Goal: Task Accomplishment & Management: Use online tool/utility

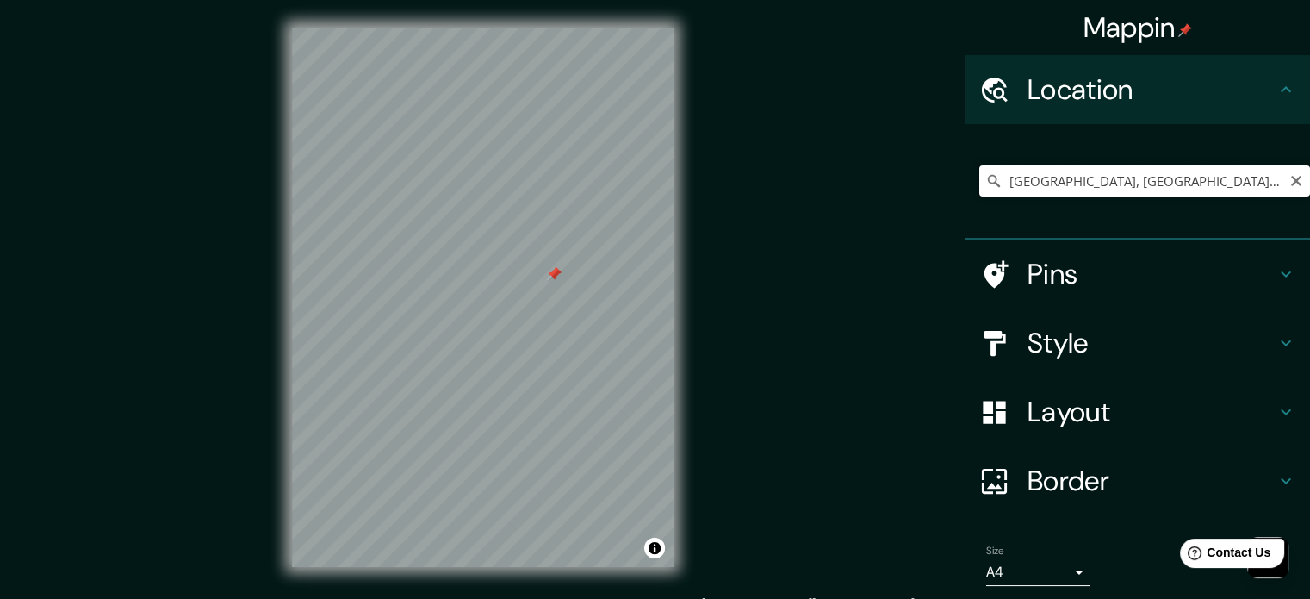
click at [1119, 179] on input "[GEOGRAPHIC_DATA], [GEOGRAPHIC_DATA], [GEOGRAPHIC_DATA], [GEOGRAPHIC_DATA]" at bounding box center [1144, 180] width 331 height 31
click at [1289, 178] on icon "Clear" at bounding box center [1296, 181] width 14 height 14
click at [1212, 180] on input "Pick your city or area" at bounding box center [1144, 180] width 331 height 31
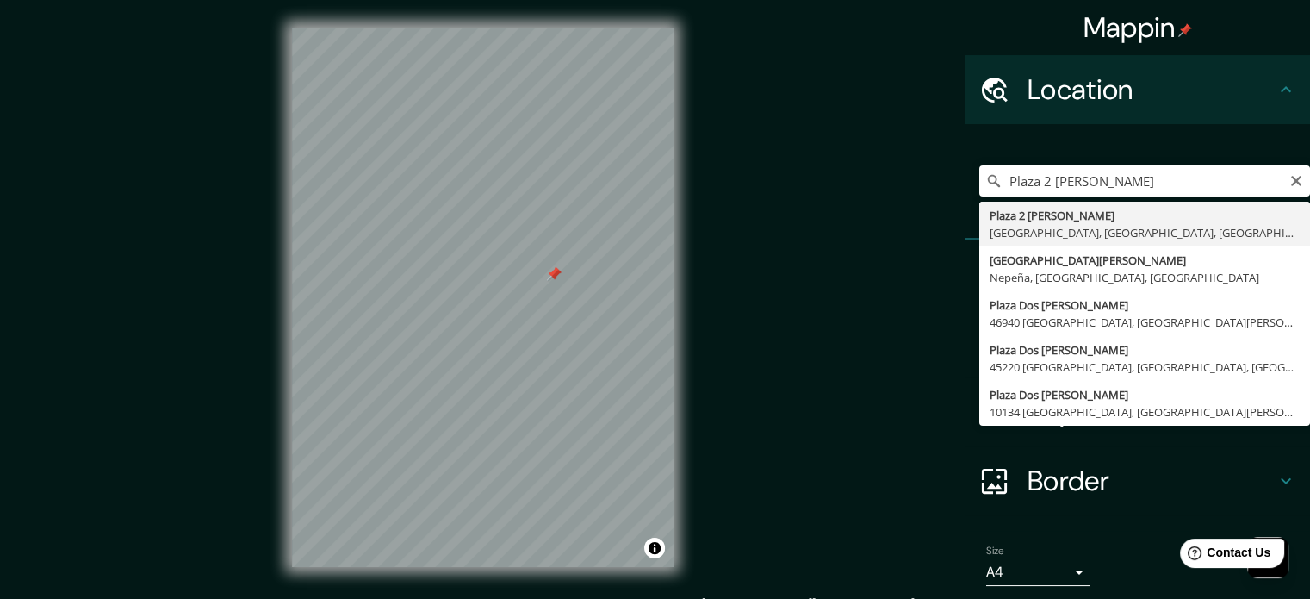
type input "[GEOGRAPHIC_DATA], [GEOGRAPHIC_DATA], [GEOGRAPHIC_DATA], [GEOGRAPHIC_DATA]"
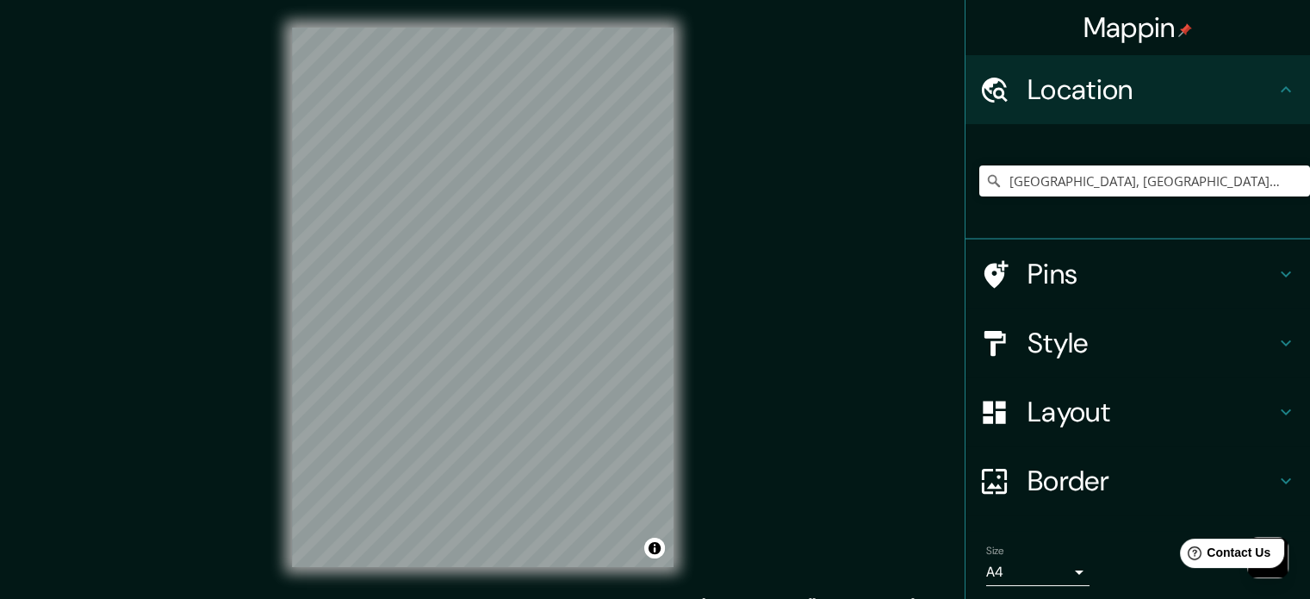
click at [1185, 355] on h4 "Style" at bounding box center [1151, 343] width 248 height 34
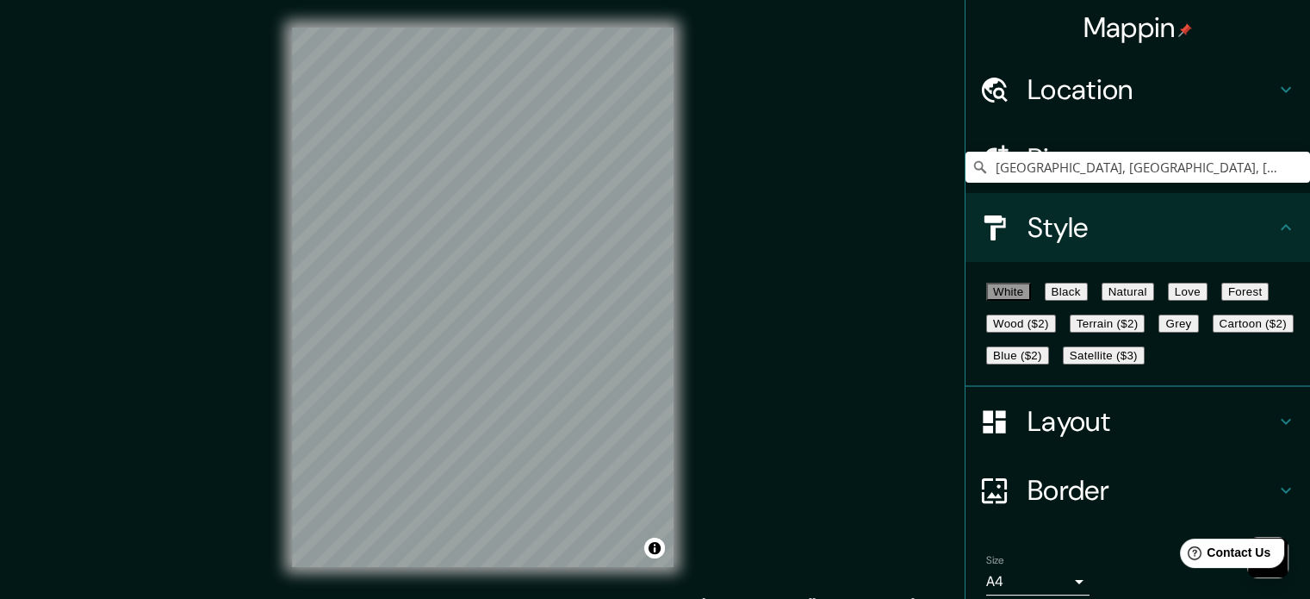
click at [1088, 301] on button "Black" at bounding box center [1066, 291] width 43 height 18
click at [1154, 301] on button "Natural" at bounding box center [1127, 291] width 53 height 18
click at [1207, 292] on button "Love" at bounding box center [1188, 291] width 40 height 18
click at [1221, 301] on button "Forest" at bounding box center [1245, 291] width 48 height 18
click at [1056, 332] on button "Wood ($2)" at bounding box center [1021, 323] width 70 height 18
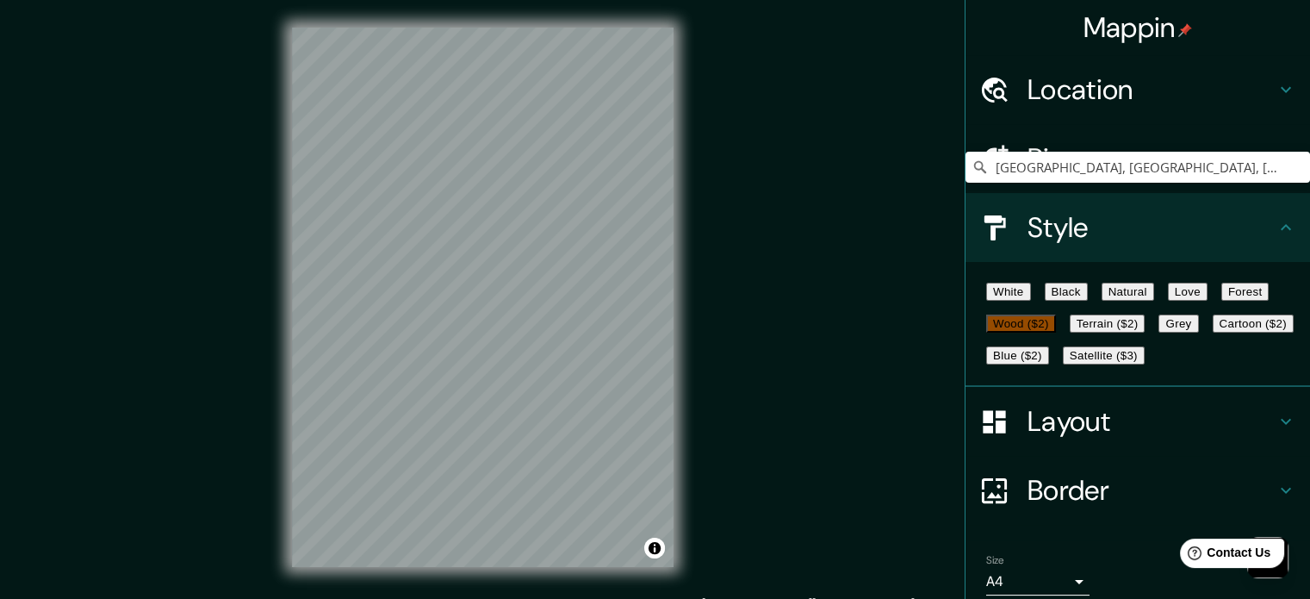
click at [1145, 332] on button "Terrain ($2)" at bounding box center [1108, 323] width 76 height 18
click at [1158, 332] on button "Grey" at bounding box center [1178, 323] width 40 height 18
click at [1213, 332] on button "Cartoon ($2)" at bounding box center [1253, 323] width 81 height 18
click at [1049, 364] on button "Blue ($2)" at bounding box center [1017, 355] width 63 height 18
click at [1213, 332] on button "Cartoon ($2)" at bounding box center [1253, 323] width 81 height 18
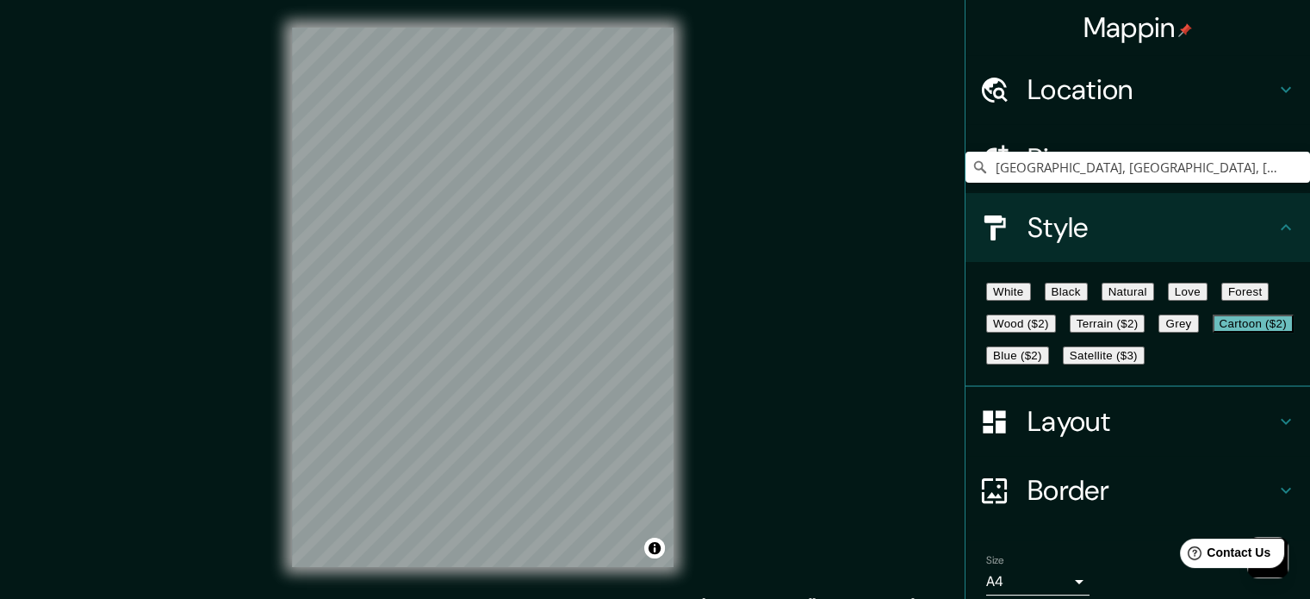
click at [1049, 364] on button "Blue ($2)" at bounding box center [1017, 355] width 63 height 18
click at [1063, 364] on button "Satellite ($3)" at bounding box center [1104, 355] width 82 height 18
click at [1027, 301] on button "White" at bounding box center [1008, 291] width 45 height 18
click at [1084, 283] on button "Black" at bounding box center [1066, 291] width 43 height 18
click at [1154, 301] on button "Natural" at bounding box center [1127, 291] width 53 height 18
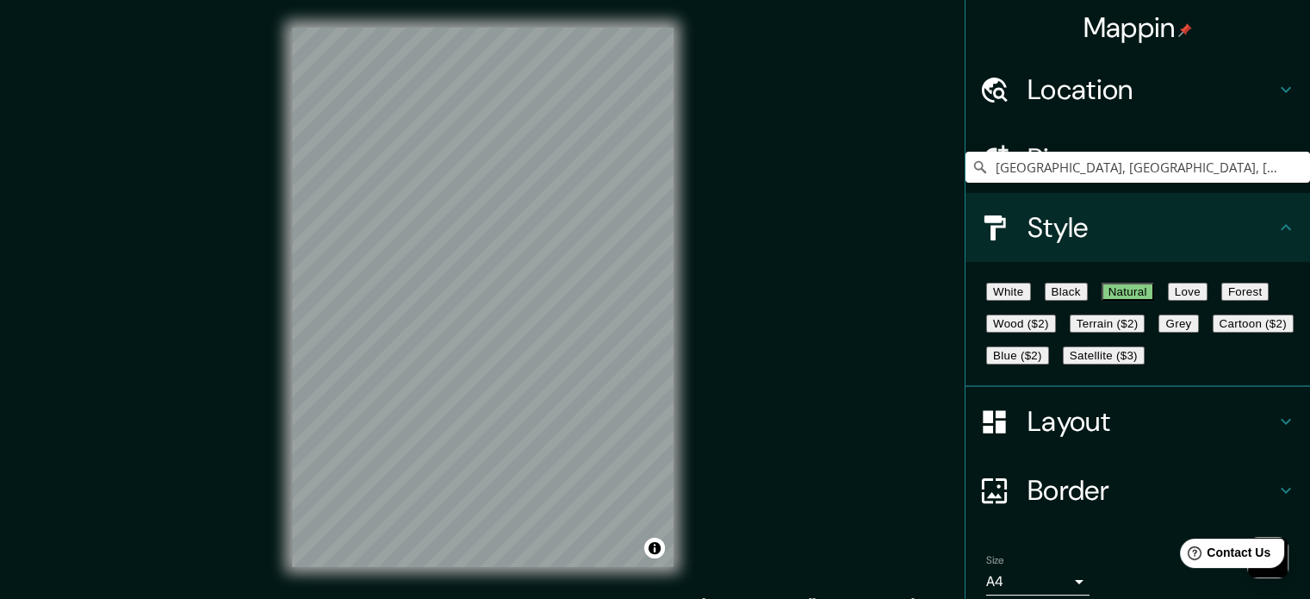
click at [1207, 292] on button "Love" at bounding box center [1188, 291] width 40 height 18
click at [1221, 301] on button "Forest" at bounding box center [1245, 291] width 48 height 18
click at [1010, 301] on button "White" at bounding box center [1008, 291] width 45 height 18
click at [1075, 301] on button "Black" at bounding box center [1066, 291] width 43 height 18
click at [1029, 296] on button "White" at bounding box center [1008, 291] width 45 height 18
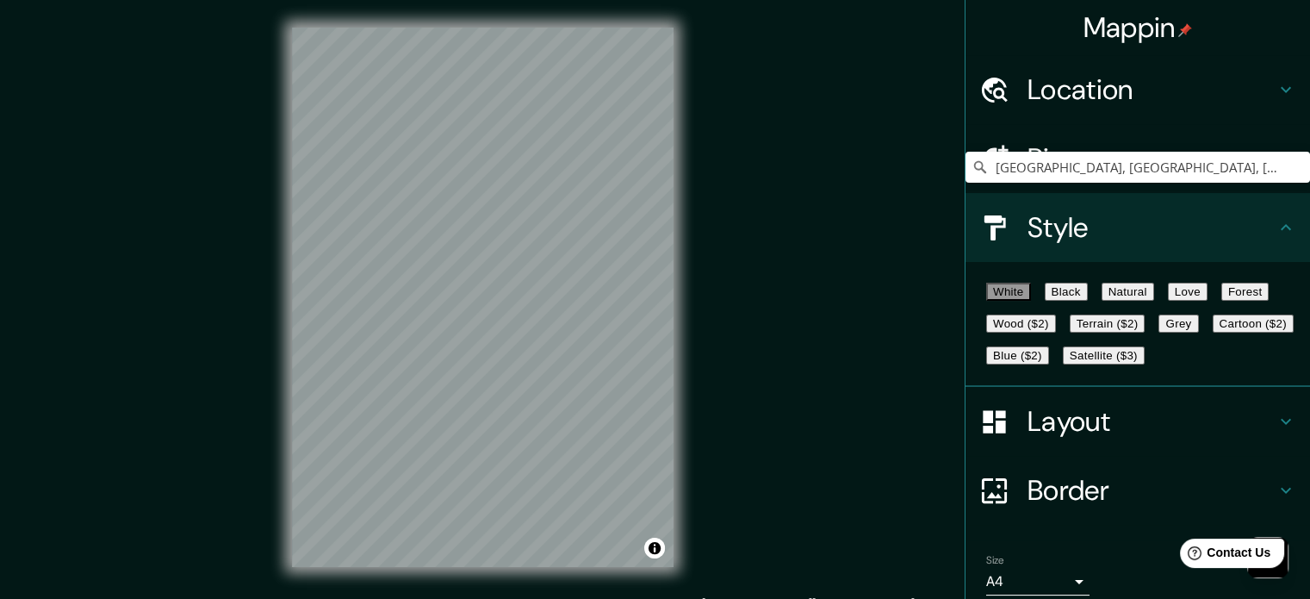
click at [1118, 438] on h4 "Layout" at bounding box center [1151, 421] width 248 height 34
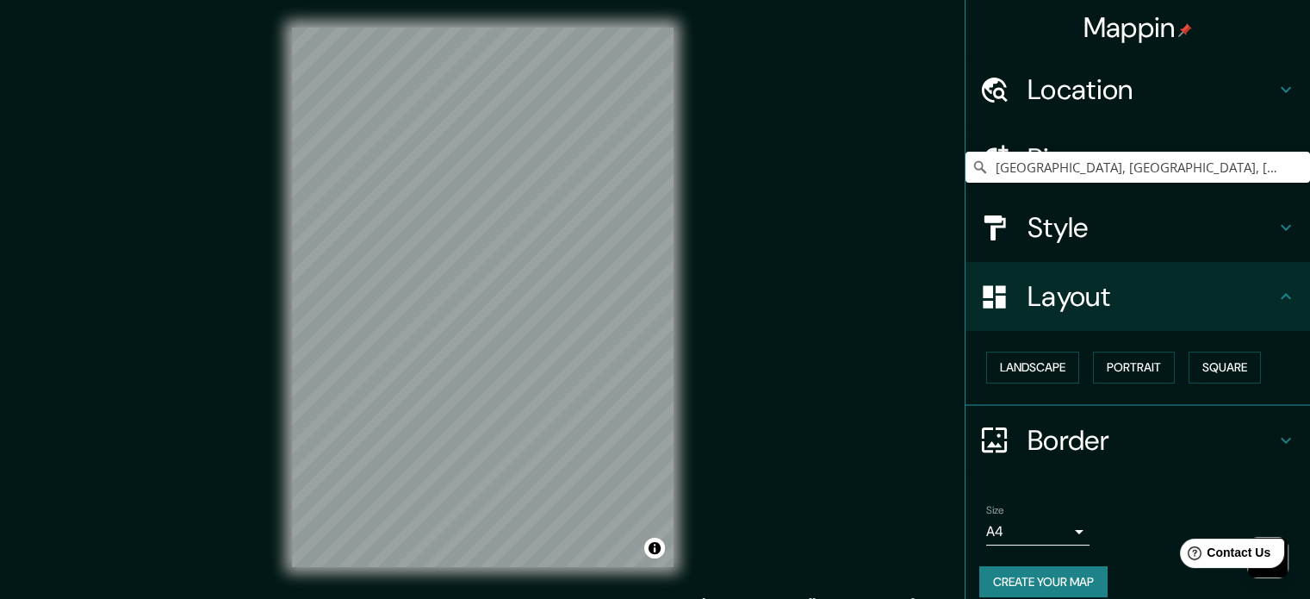
scroll to position [19, 0]
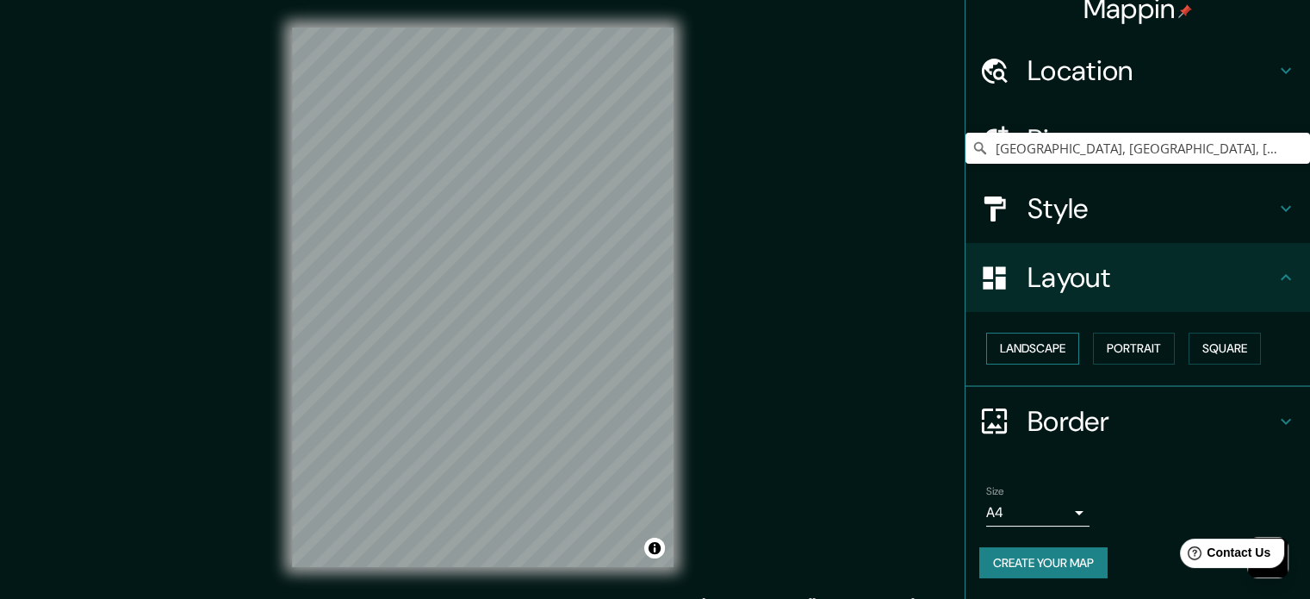
click at [1044, 342] on button "Landscape" at bounding box center [1032, 348] width 93 height 32
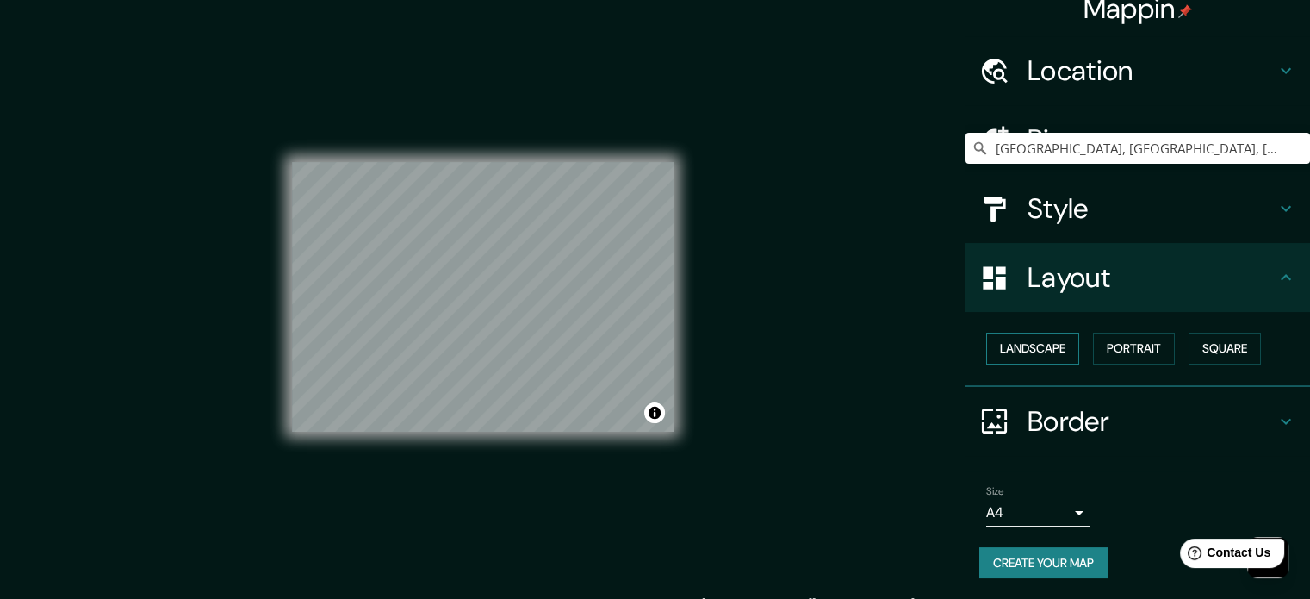
click at [1044, 342] on button "Landscape" at bounding box center [1032, 348] width 93 height 32
click at [1144, 358] on button "Portrait" at bounding box center [1134, 348] width 82 height 32
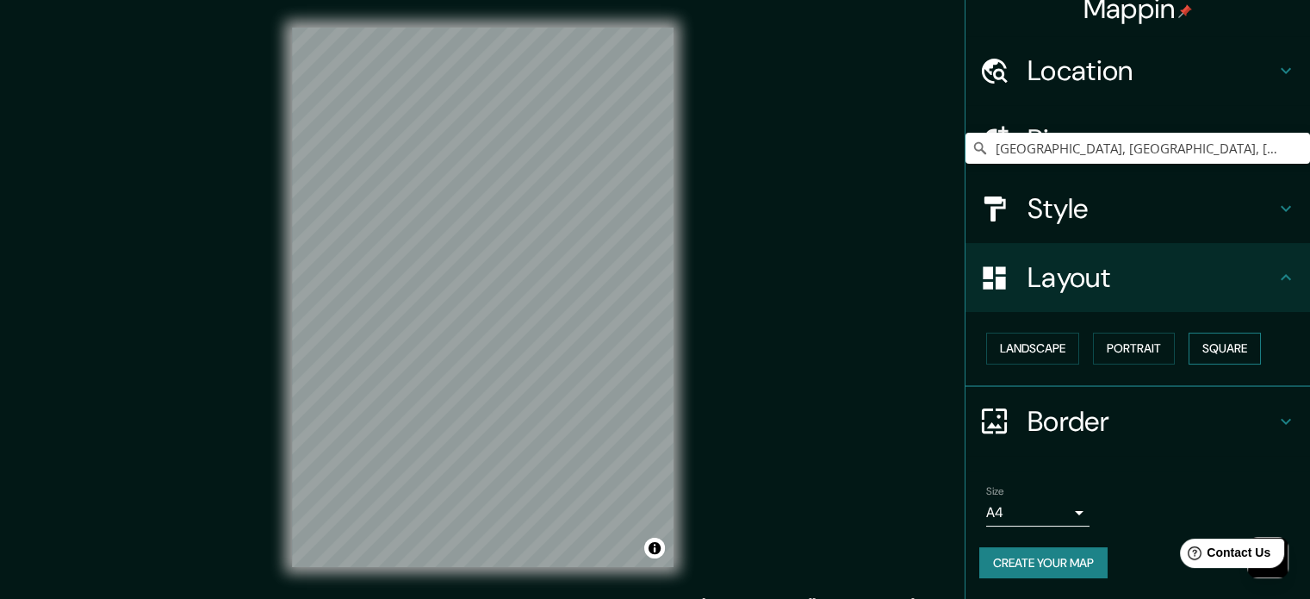
click at [1208, 354] on button "Square" at bounding box center [1224, 348] width 72 height 32
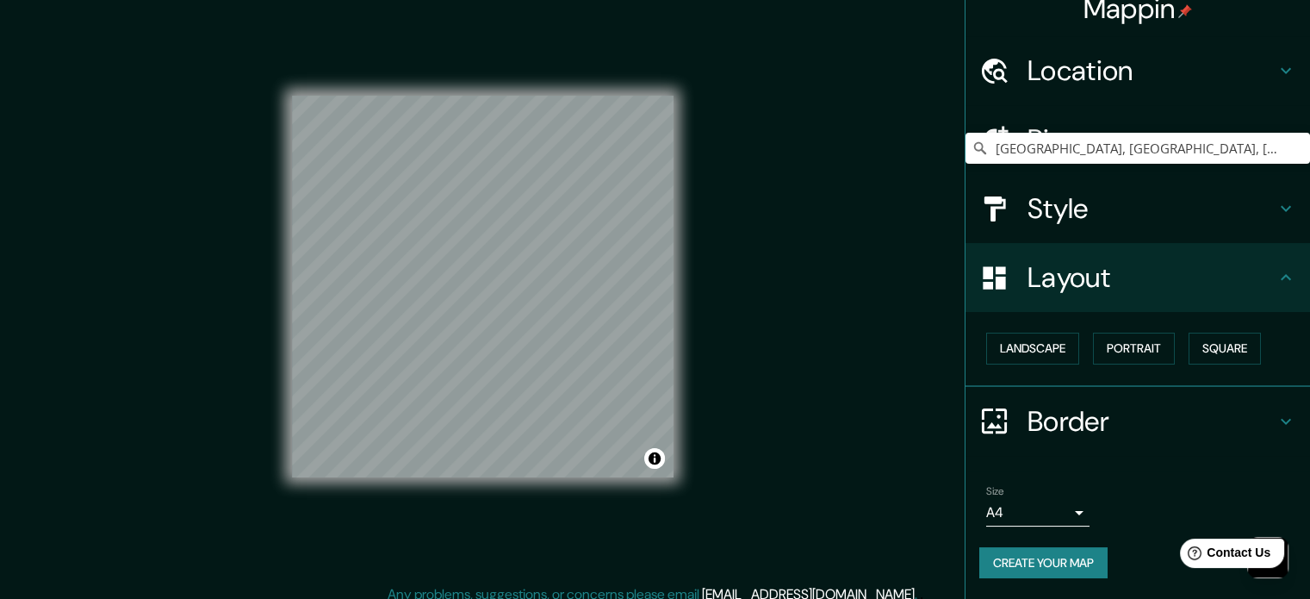
scroll to position [22, 0]
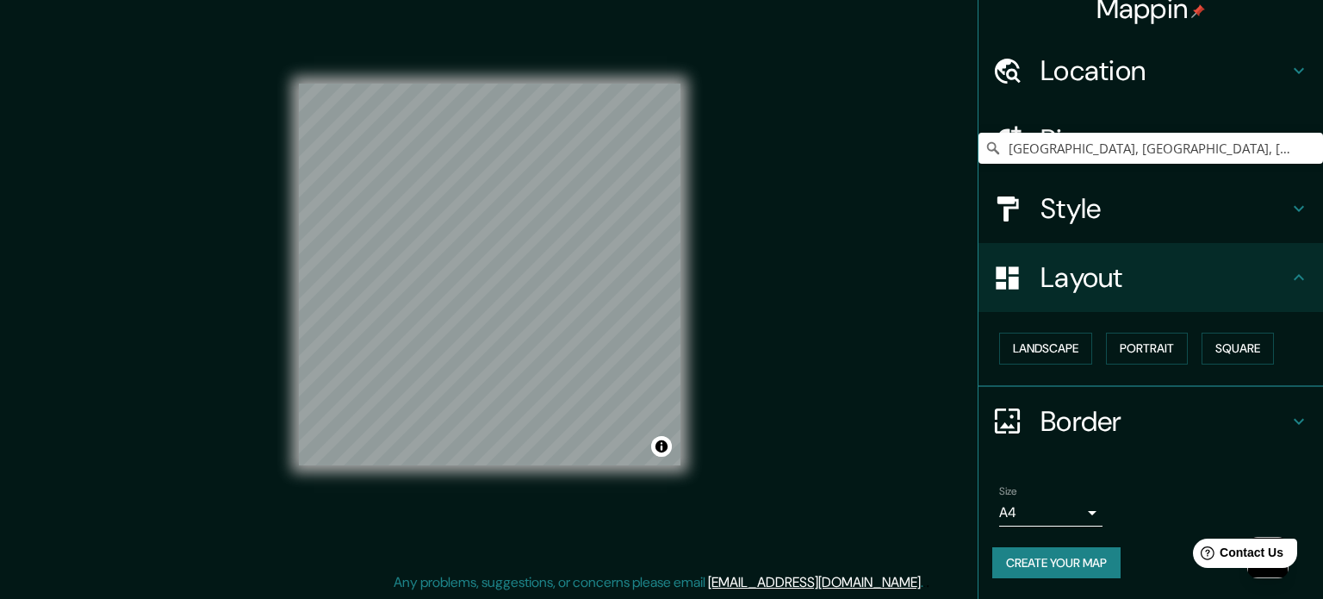
click at [1047, 499] on body "Mappin Location [GEOGRAPHIC_DATA], [GEOGRAPHIC_DATA], [GEOGRAPHIC_DATA], [GEOGR…" at bounding box center [661, 277] width 1323 height 599
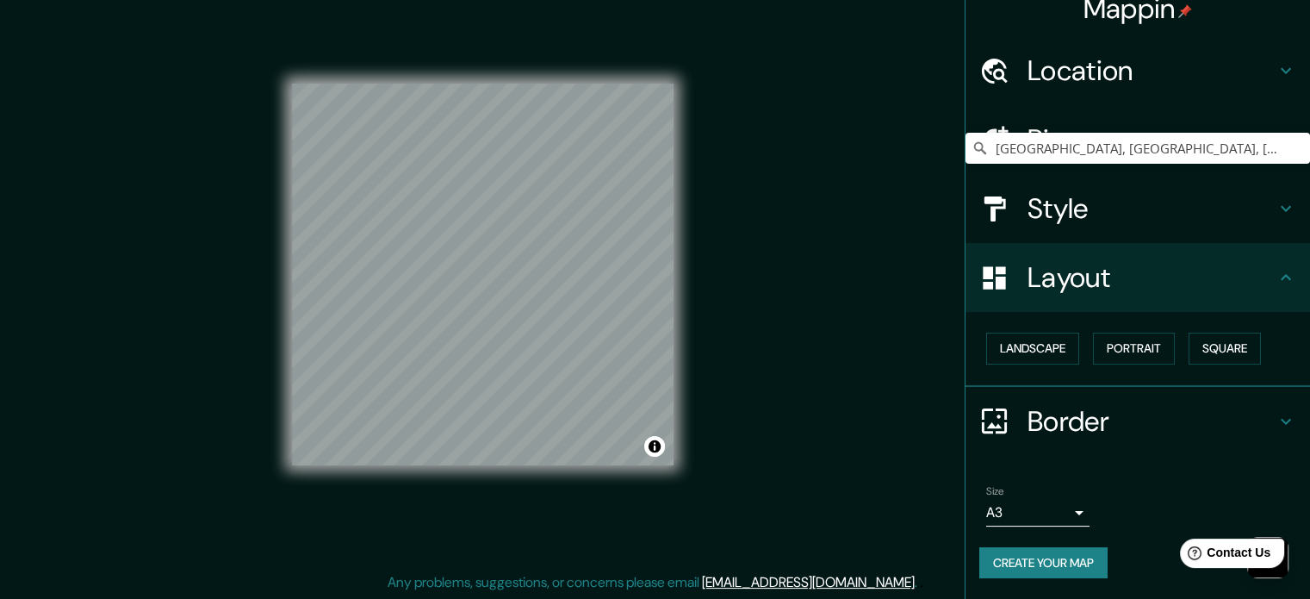
click at [1205, 427] on h4 "Border" at bounding box center [1151, 421] width 248 height 34
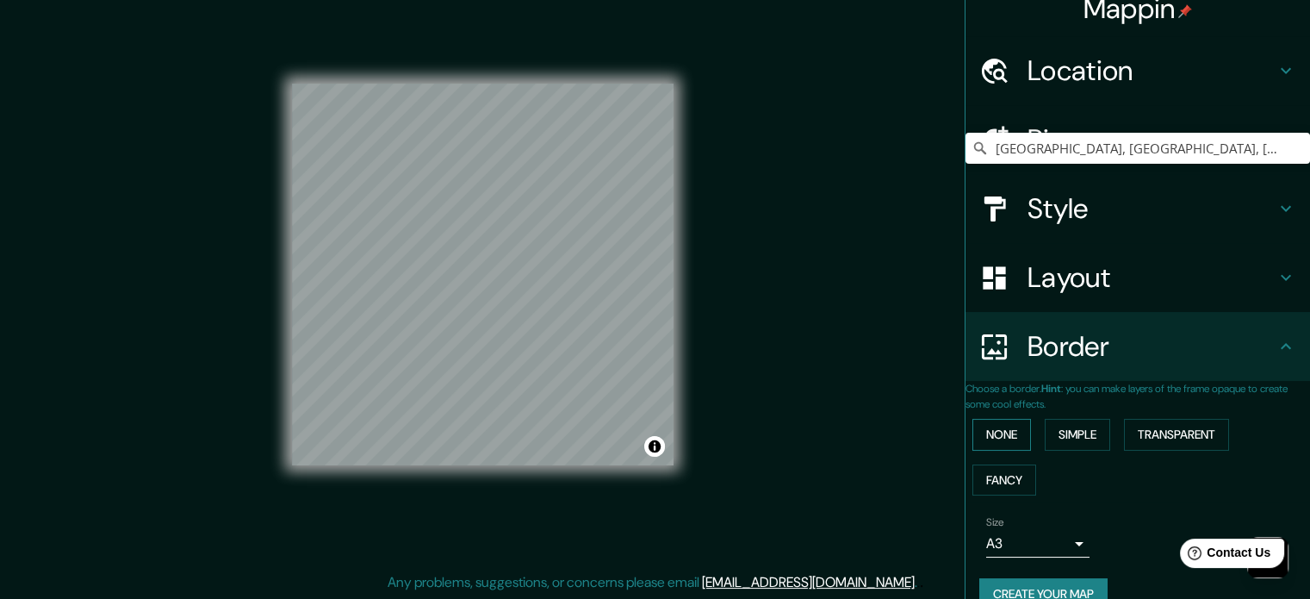
click at [1027, 437] on button "None" at bounding box center [1001, 435] width 59 height 32
click at [1092, 437] on button "Simple" at bounding box center [1077, 435] width 65 height 32
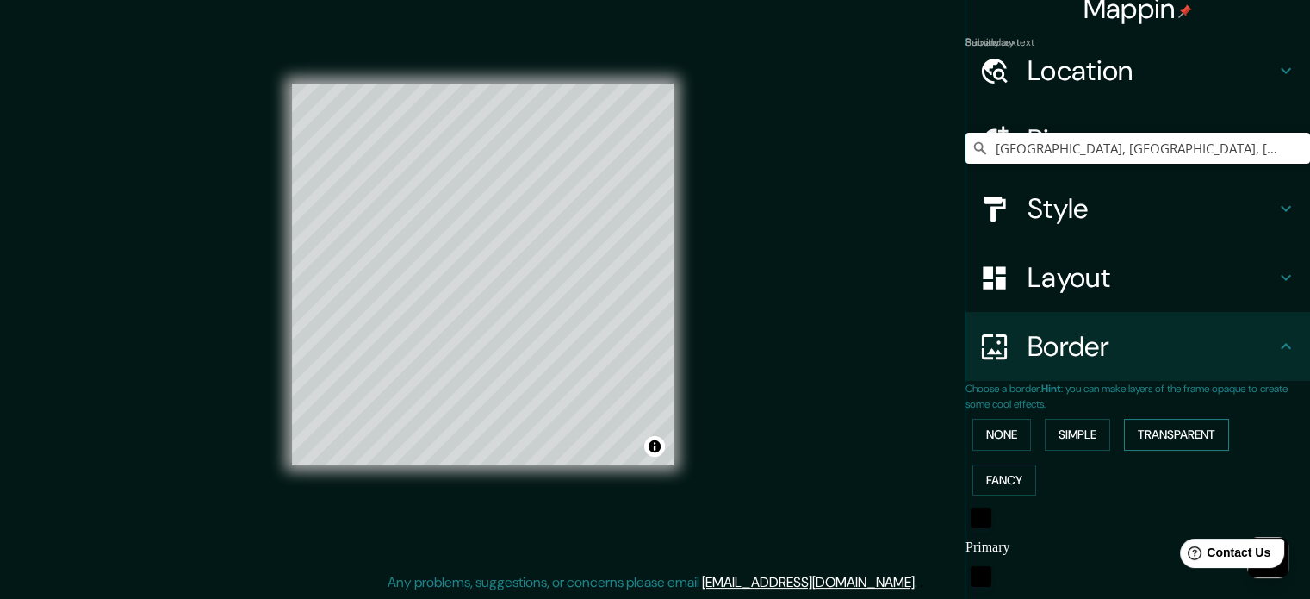
click at [1155, 431] on button "Transparent" at bounding box center [1176, 435] width 105 height 32
click at [1002, 485] on button "Fancy" at bounding box center [1004, 480] width 64 height 32
type input "177"
type input "35"
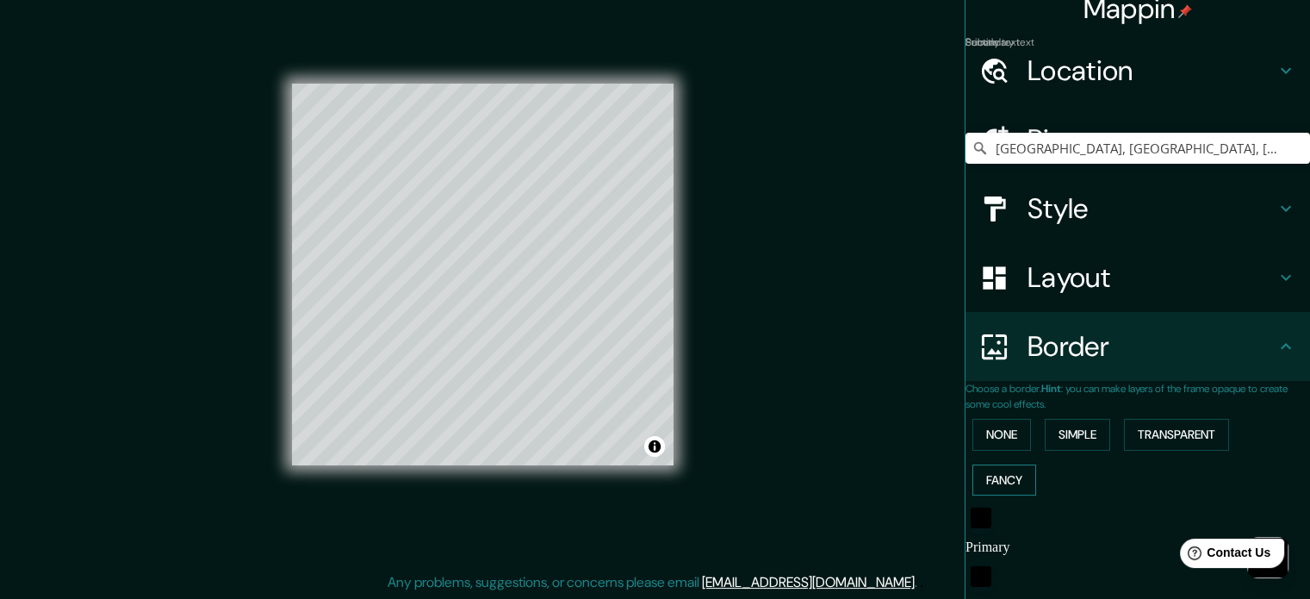
type input "35"
type input "18"
click at [1009, 447] on button "None" at bounding box center [1001, 435] width 59 height 32
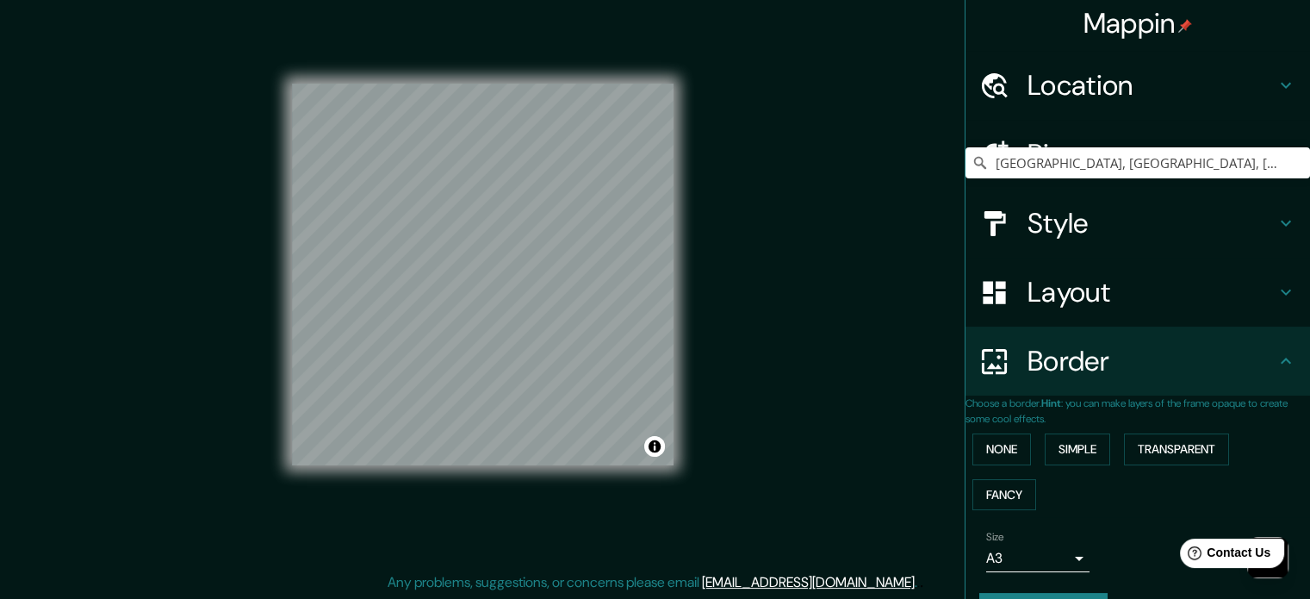
scroll to position [0, 0]
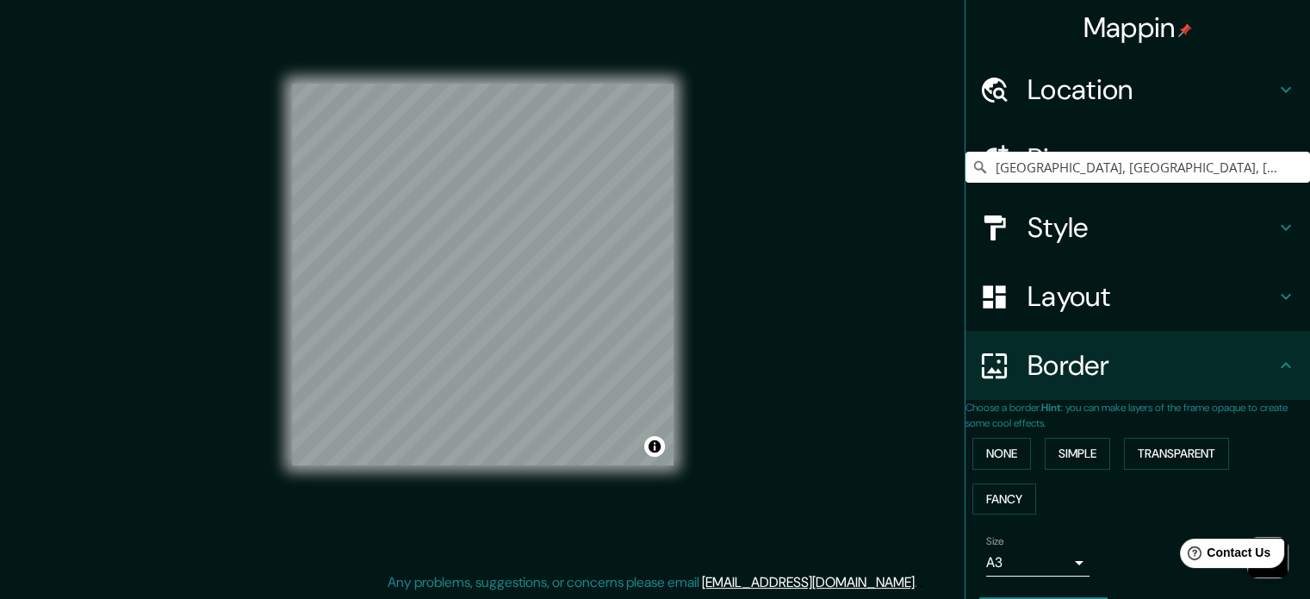
click at [1106, 161] on h4 "Pins" at bounding box center [1151, 158] width 248 height 34
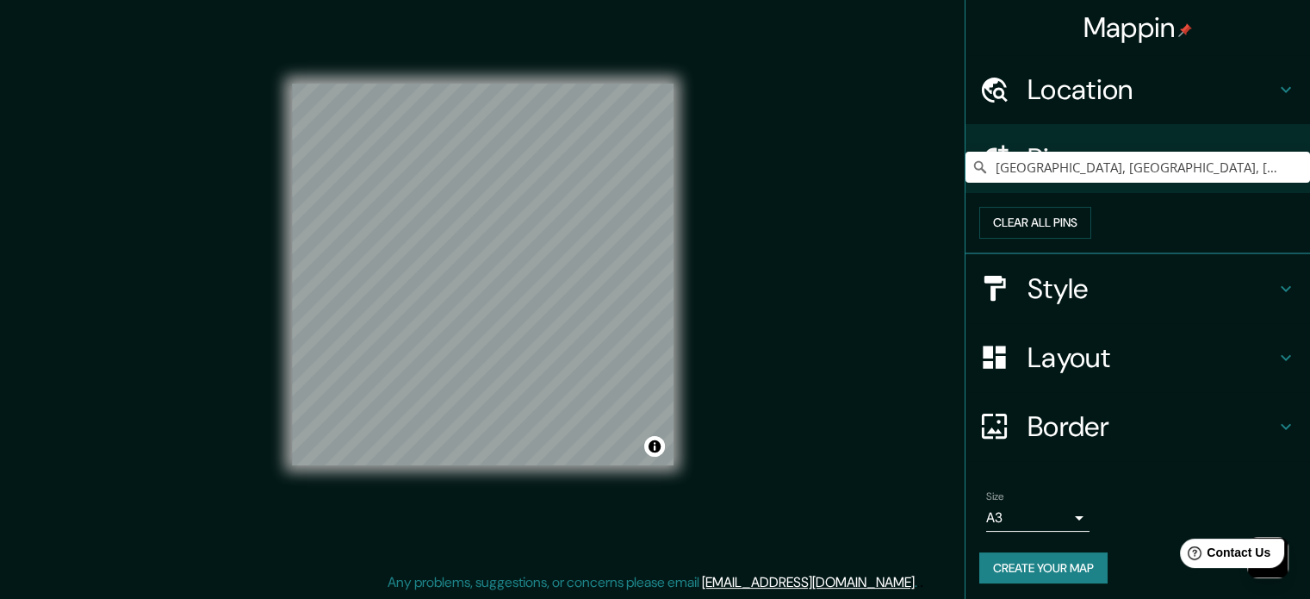
click at [1106, 161] on h4 "Pins" at bounding box center [1151, 158] width 248 height 34
click at [1255, 306] on h4 "Style" at bounding box center [1151, 288] width 248 height 34
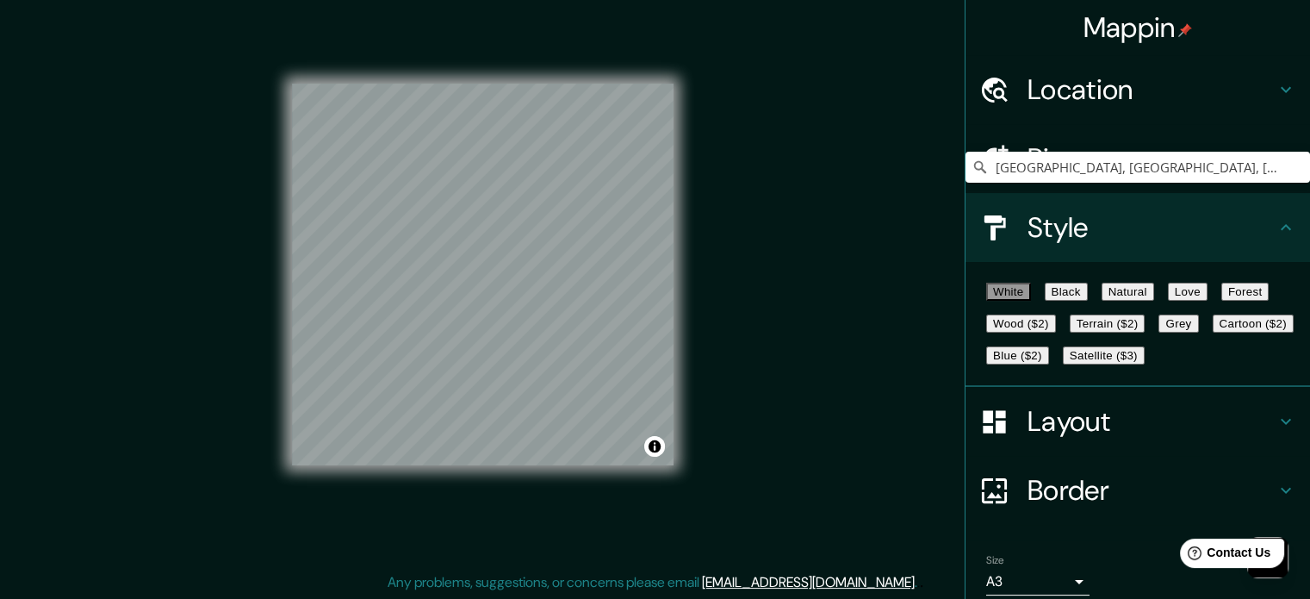
click at [1154, 301] on button "Natural" at bounding box center [1127, 291] width 53 height 18
click at [1207, 288] on button "Love" at bounding box center [1188, 291] width 40 height 18
click at [1221, 301] on button "Forest" at bounding box center [1245, 291] width 48 height 18
click at [1207, 301] on button "Love" at bounding box center [1188, 291] width 40 height 18
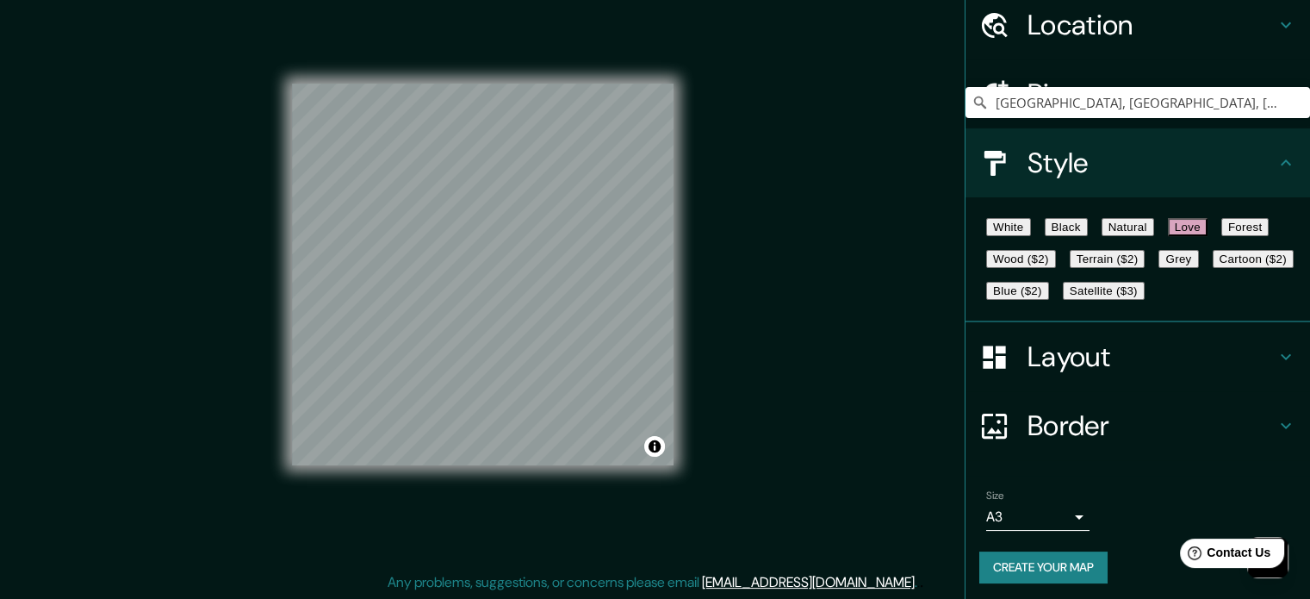
scroll to position [153, 0]
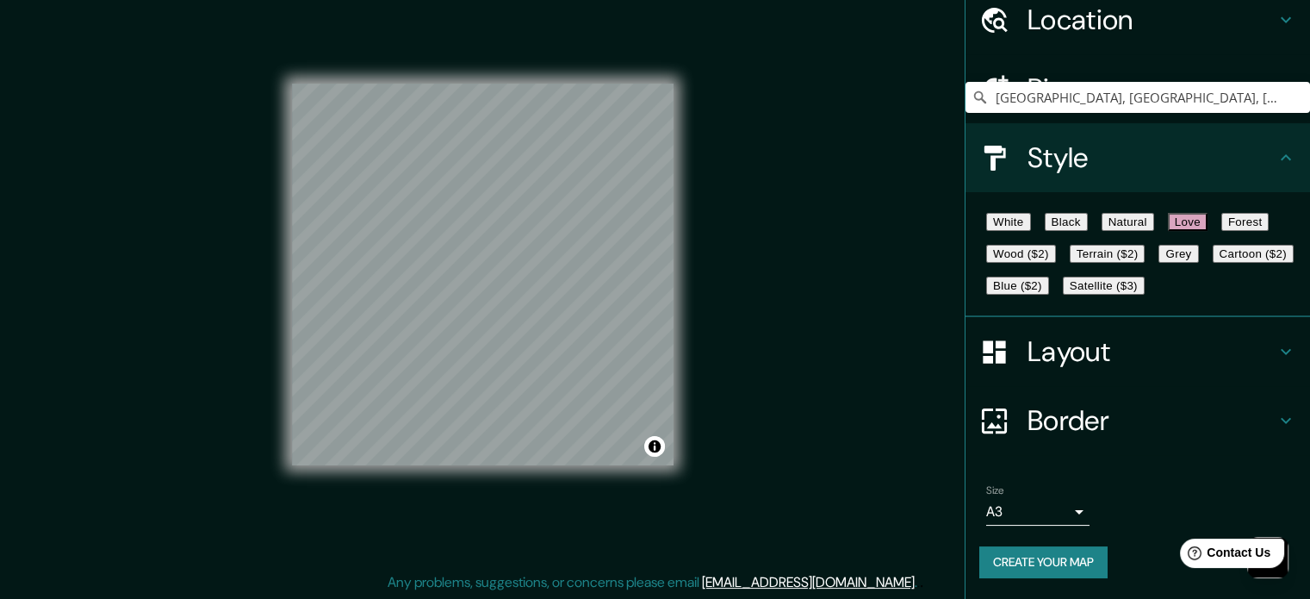
click at [1027, 561] on button "Create your map" at bounding box center [1043, 562] width 128 height 32
click at [1061, 555] on div "Create your map" at bounding box center [1137, 562] width 317 height 32
click at [1070, 569] on div "Create your map" at bounding box center [1137, 562] width 317 height 32
click at [1050, 557] on button "Create your map" at bounding box center [1043, 562] width 128 height 32
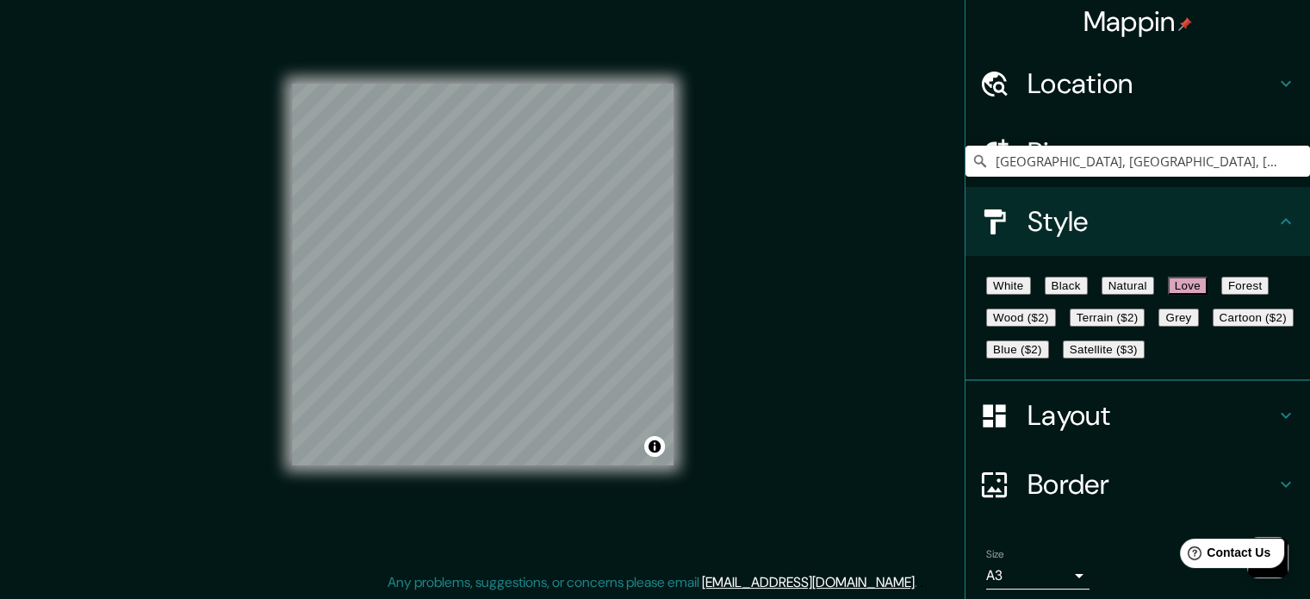
scroll to position [0, 0]
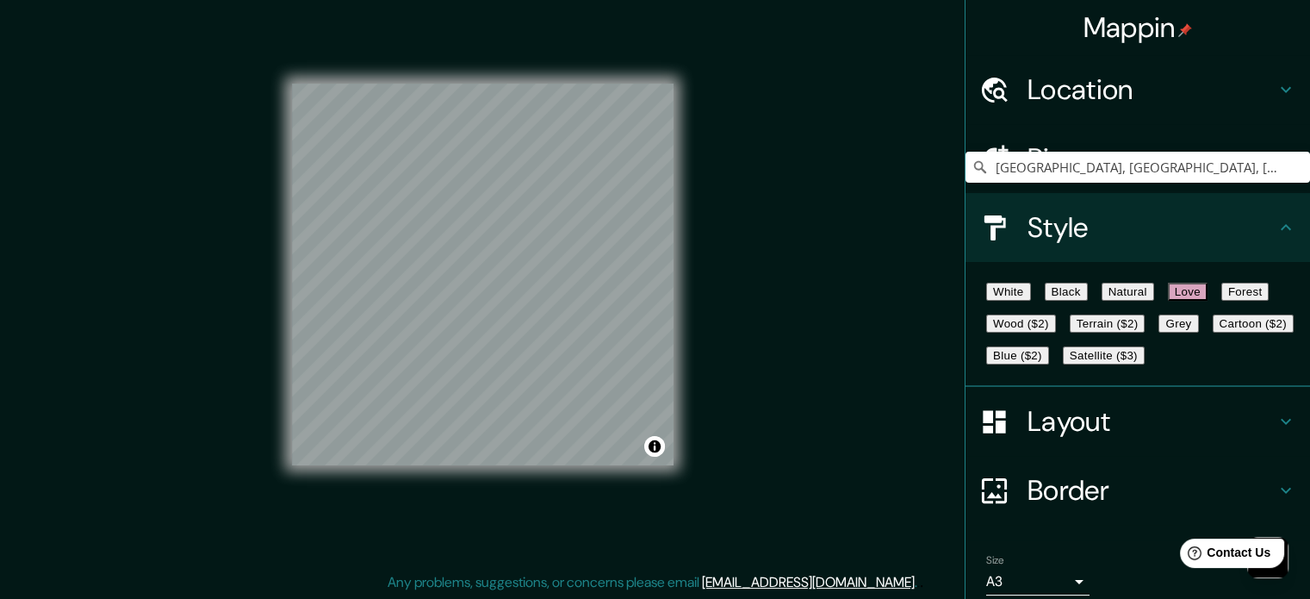
click at [1275, 233] on icon at bounding box center [1285, 227] width 21 height 21
click at [1252, 438] on h4 "Layout" at bounding box center [1151, 421] width 248 height 34
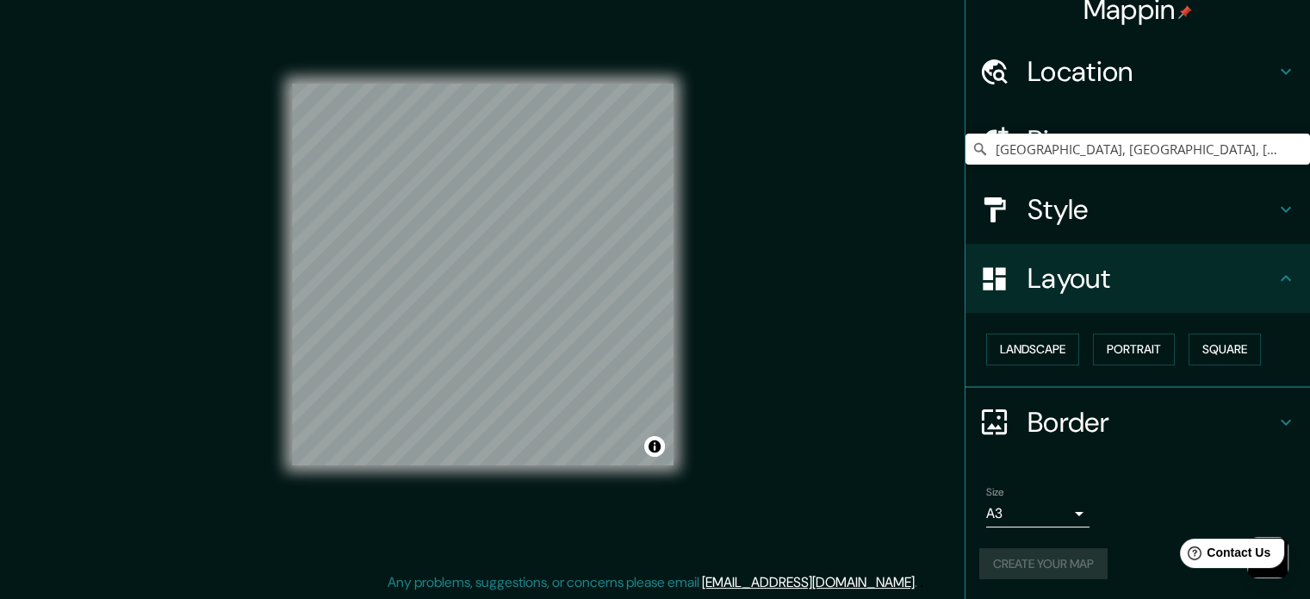
scroll to position [19, 0]
click at [1275, 412] on icon at bounding box center [1285, 421] width 21 height 21
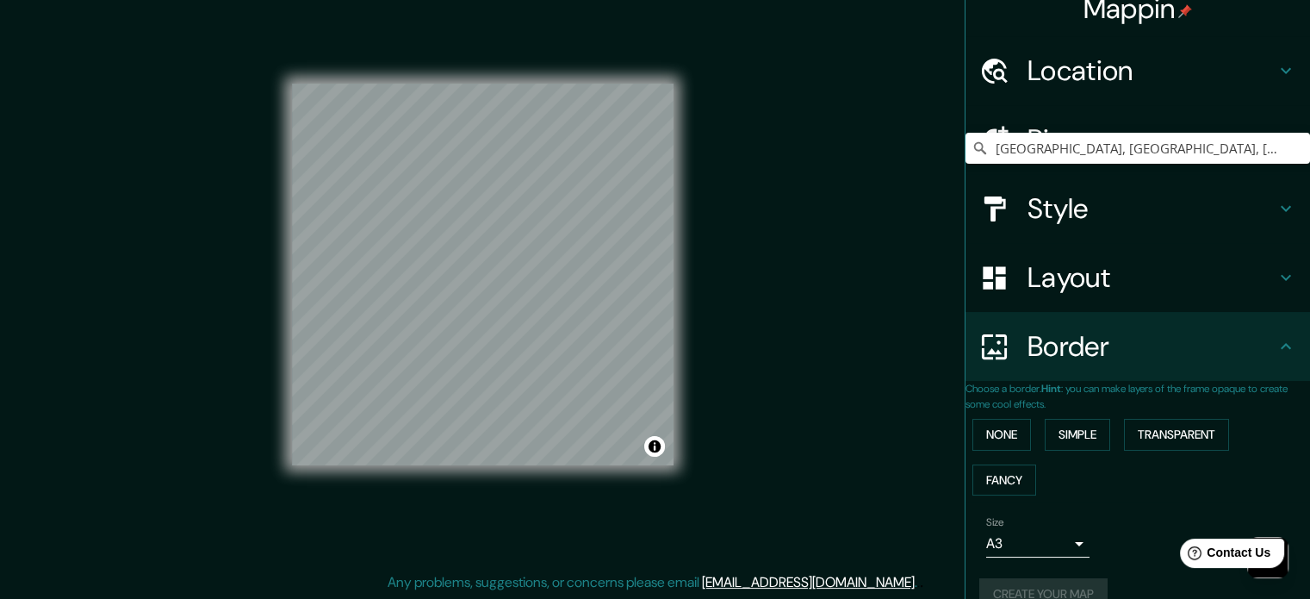
click at [1261, 342] on h4 "Border" at bounding box center [1151, 346] width 248 height 34
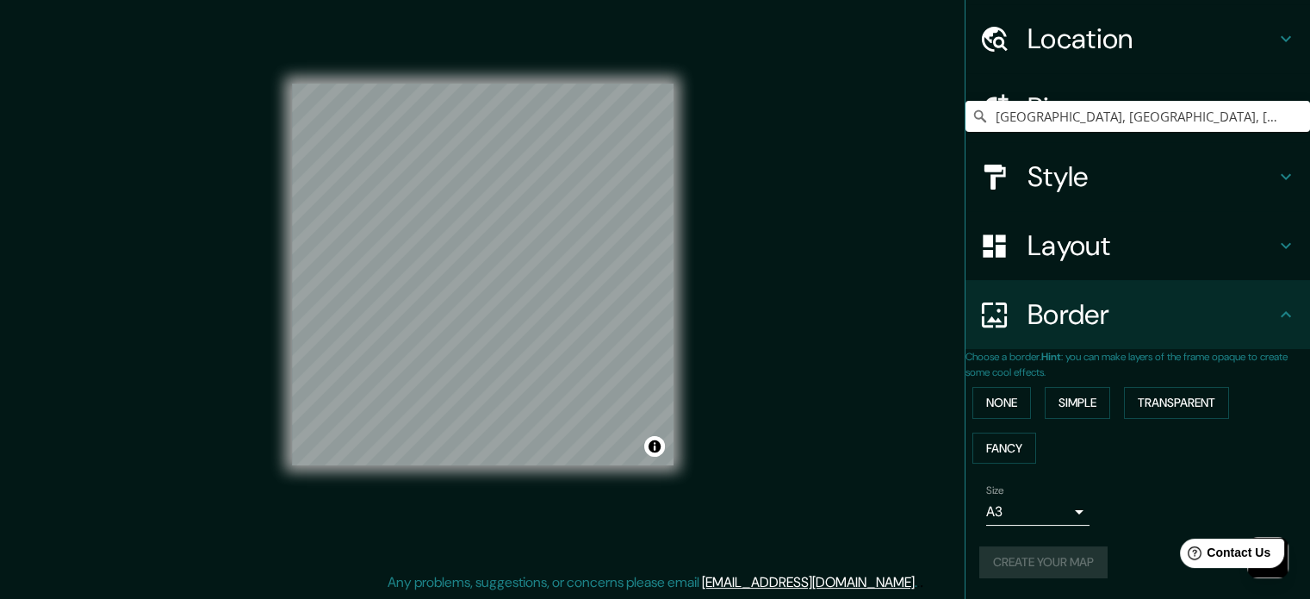
scroll to position [65, 0]
click at [1259, 309] on h4 "Border" at bounding box center [1151, 314] width 248 height 34
click at [1028, 561] on div "Create your map" at bounding box center [1137, 562] width 317 height 32
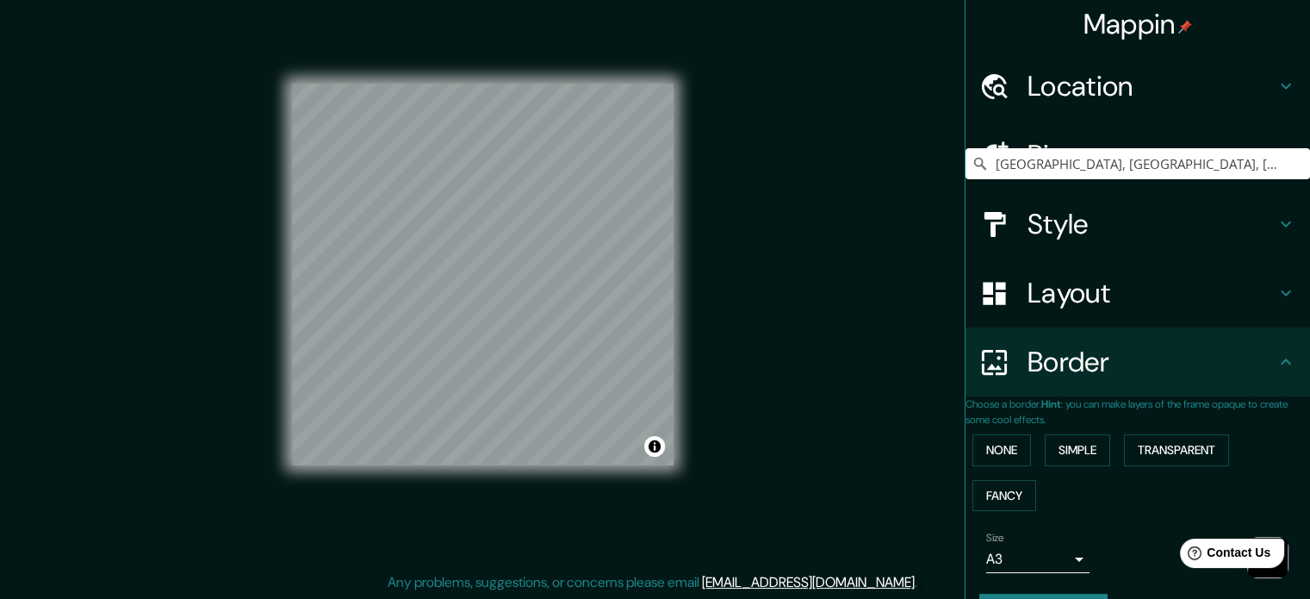
scroll to position [0, 0]
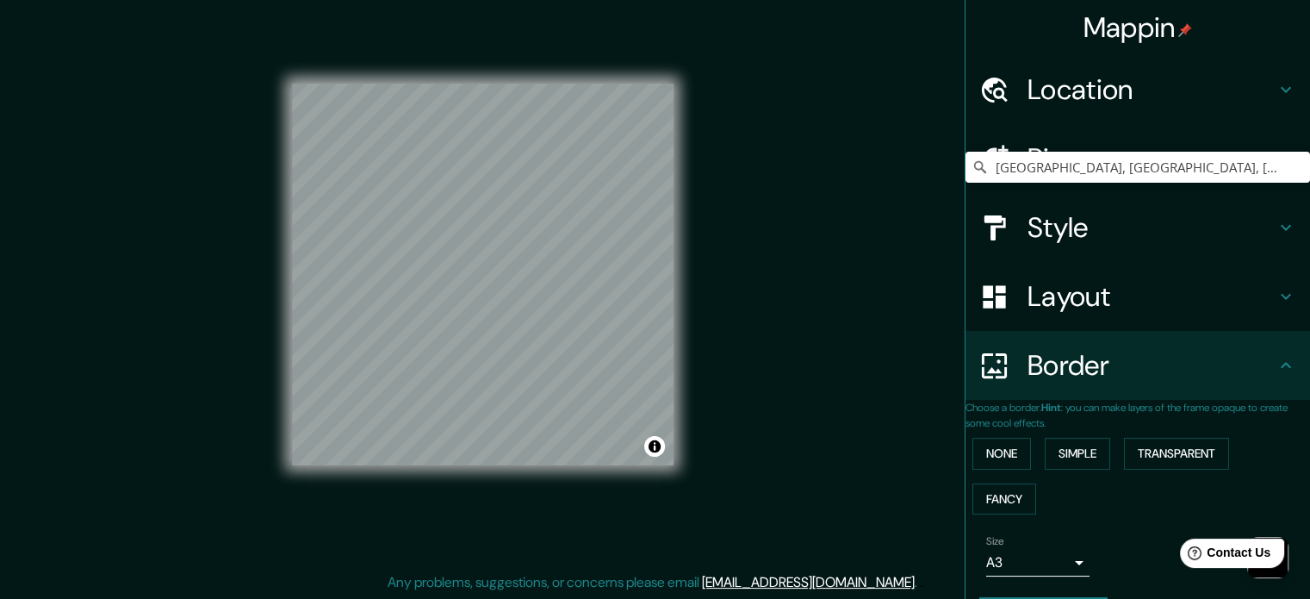
click at [1178, 26] on img at bounding box center [1185, 30] width 14 height 14
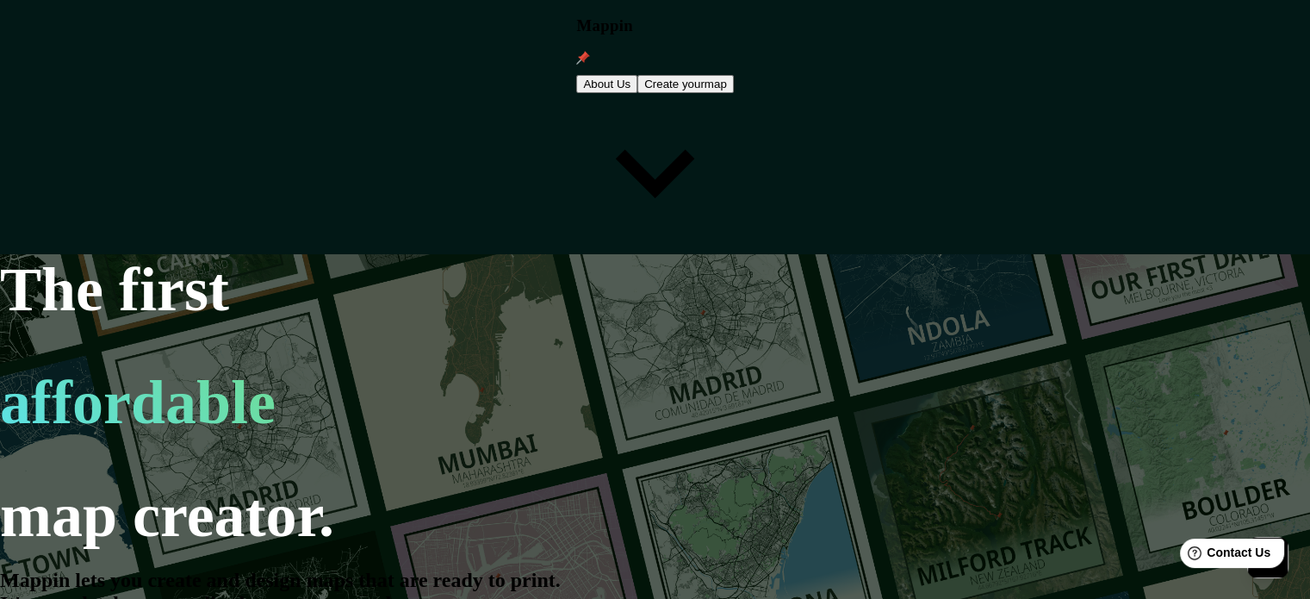
scroll to position [22, 0]
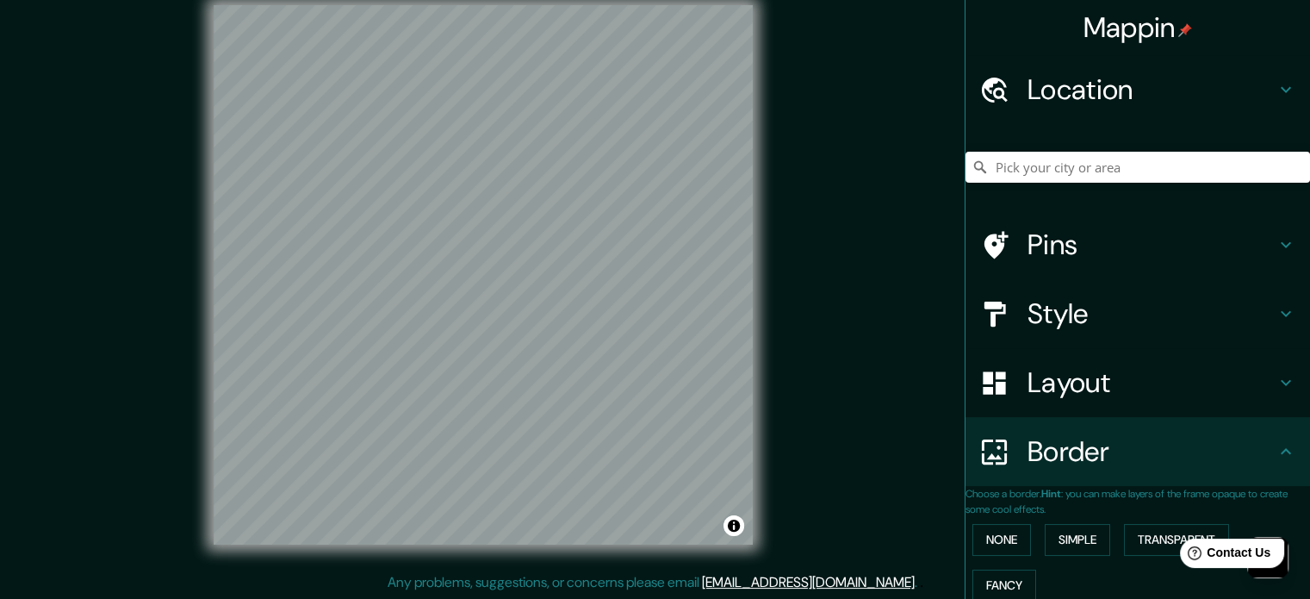
click at [1101, 54] on div "Mappin" at bounding box center [1137, 27] width 344 height 55
click at [1125, 96] on h4 "Location" at bounding box center [1151, 89] width 248 height 34
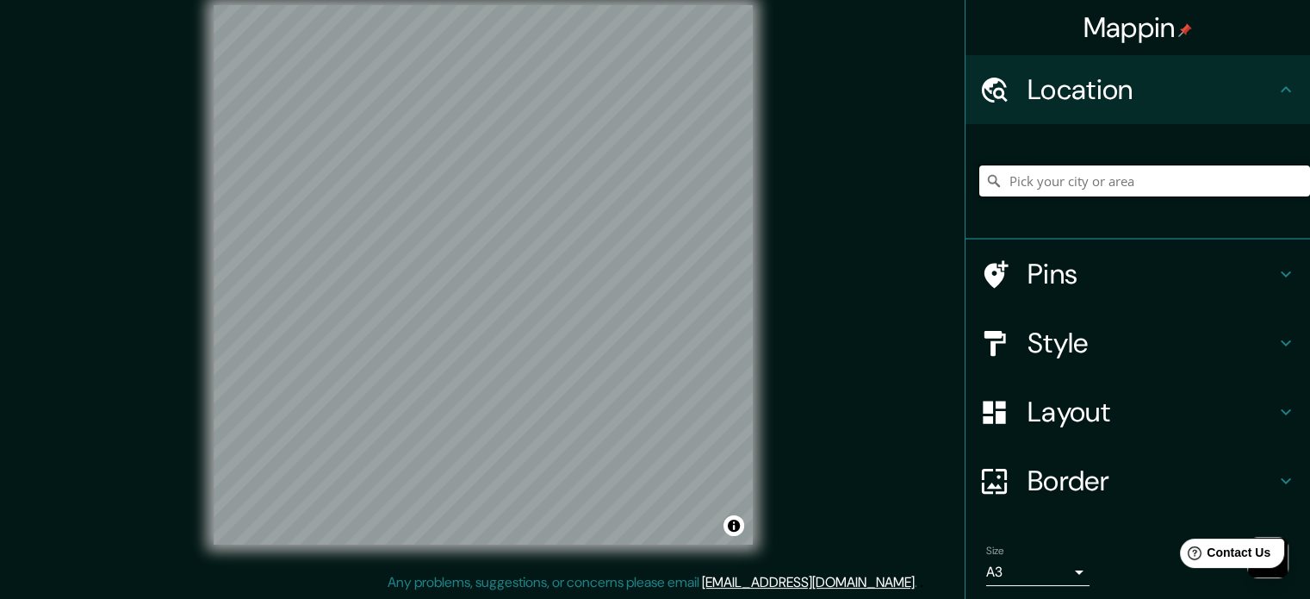
click at [1101, 178] on input "Pick your city or area" at bounding box center [1144, 180] width 331 height 31
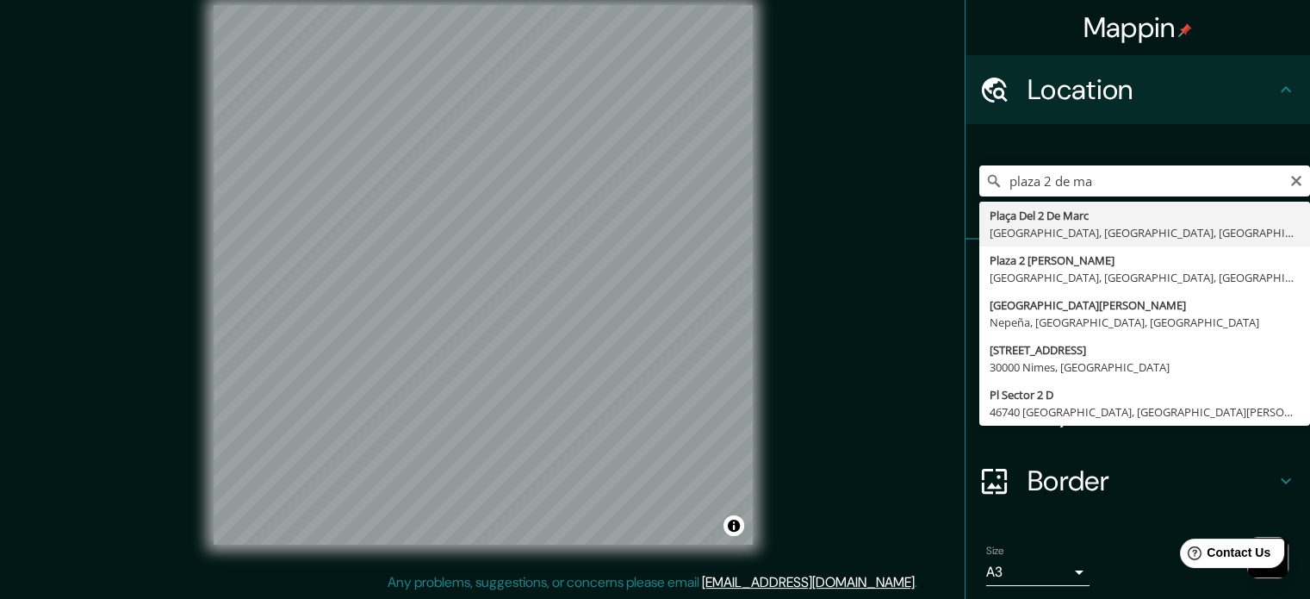
type input "[GEOGRAPHIC_DATA], [GEOGRAPHIC_DATA], [GEOGRAPHIC_DATA], [GEOGRAPHIC_DATA]"
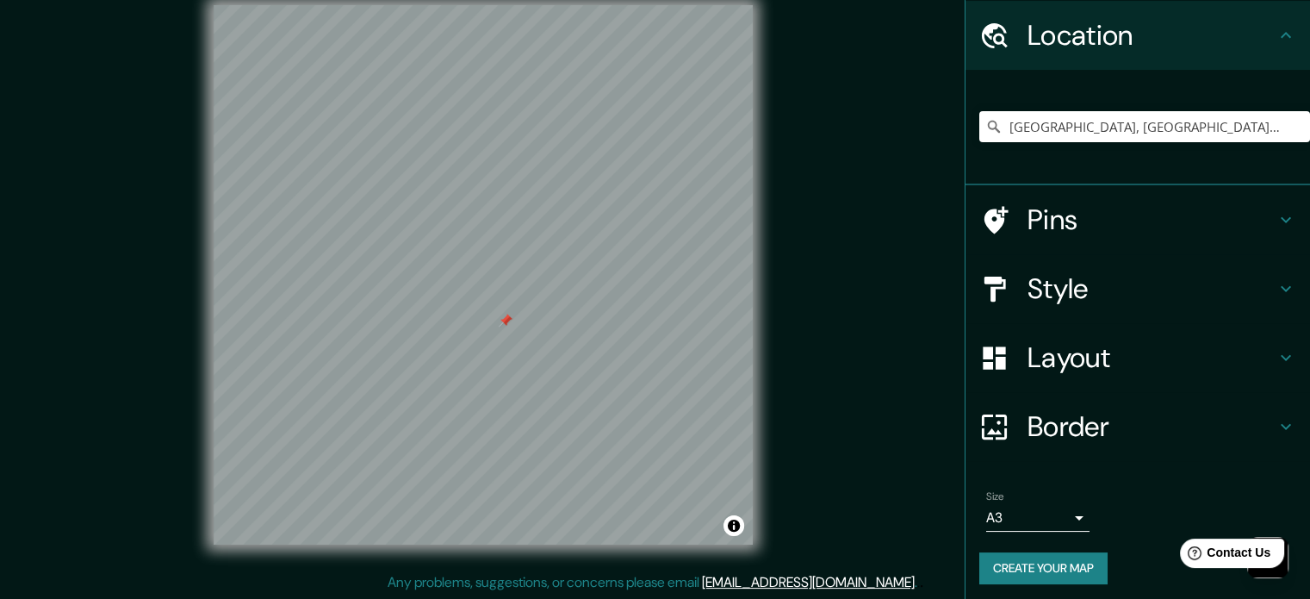
scroll to position [59, 0]
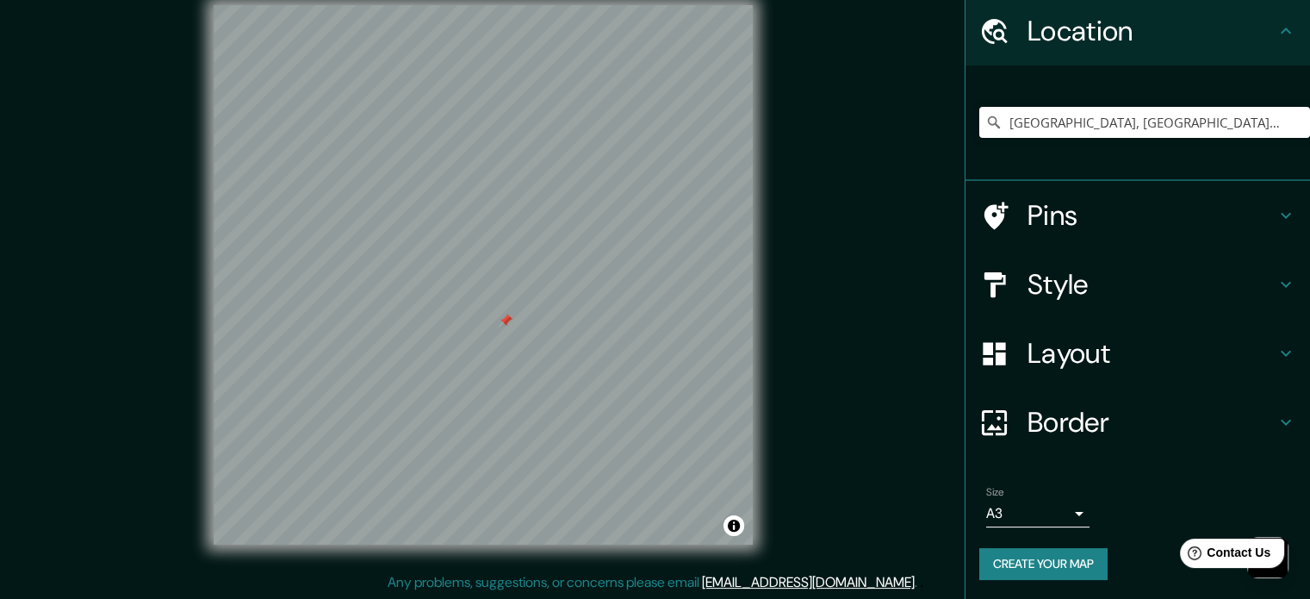
click at [1045, 558] on button "Create your map" at bounding box center [1043, 564] width 128 height 32
click at [730, 523] on button "Toggle attribution" at bounding box center [733, 525] width 21 height 21
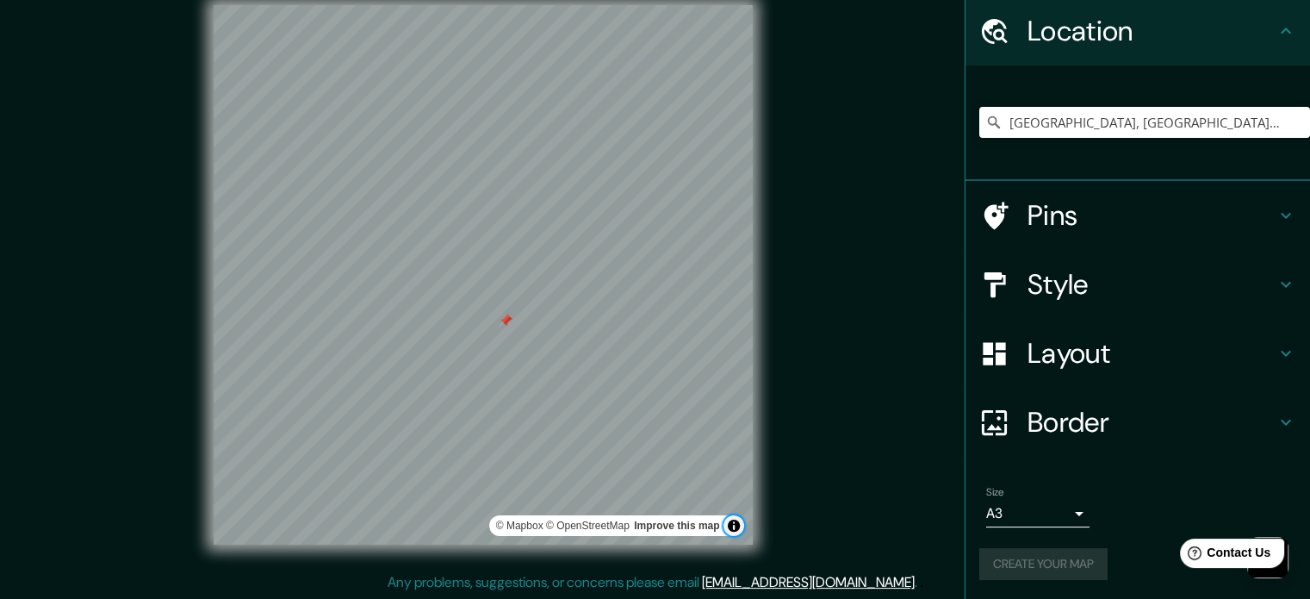
click at [730, 523] on button "Toggle attribution" at bounding box center [733, 525] width 21 height 21
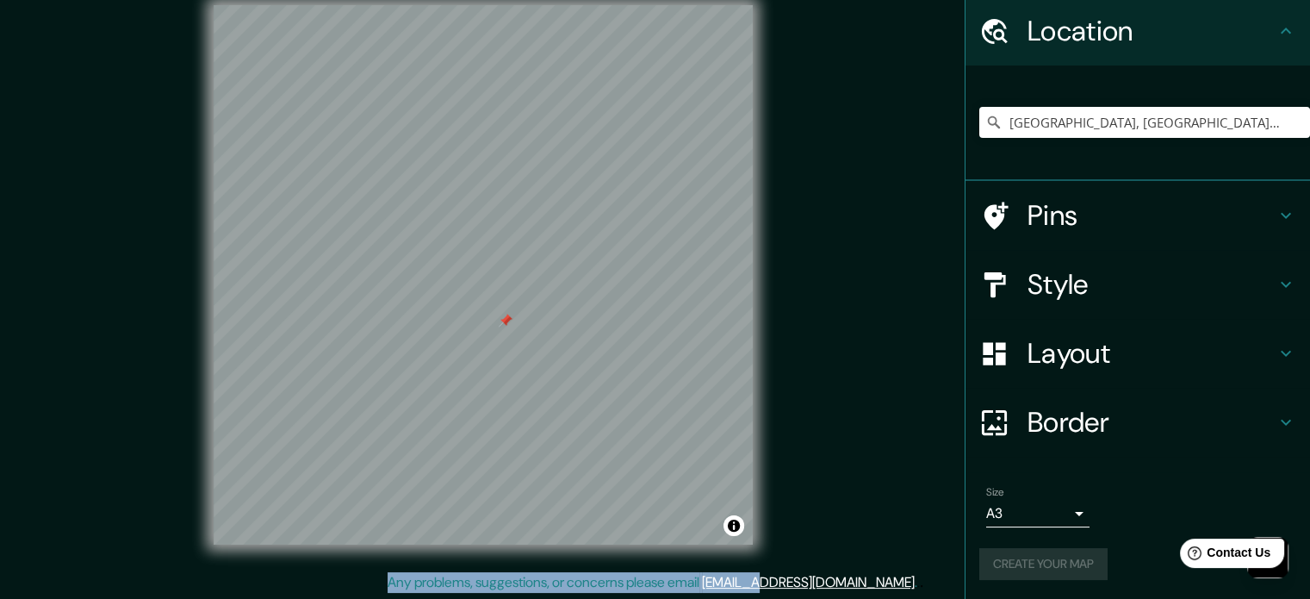
drag, startPoint x: 834, startPoint y: 537, endPoint x: 817, endPoint y: 450, distance: 88.5
click at [817, 450] on div "Mappin Location [GEOGRAPHIC_DATA], [GEOGRAPHIC_DATA], [GEOGRAPHIC_DATA], [GEOGR…" at bounding box center [655, 289] width 1310 height 622
click at [506, 323] on div at bounding box center [506, 320] width 14 height 14
click at [1039, 278] on h4 "Style" at bounding box center [1151, 284] width 248 height 34
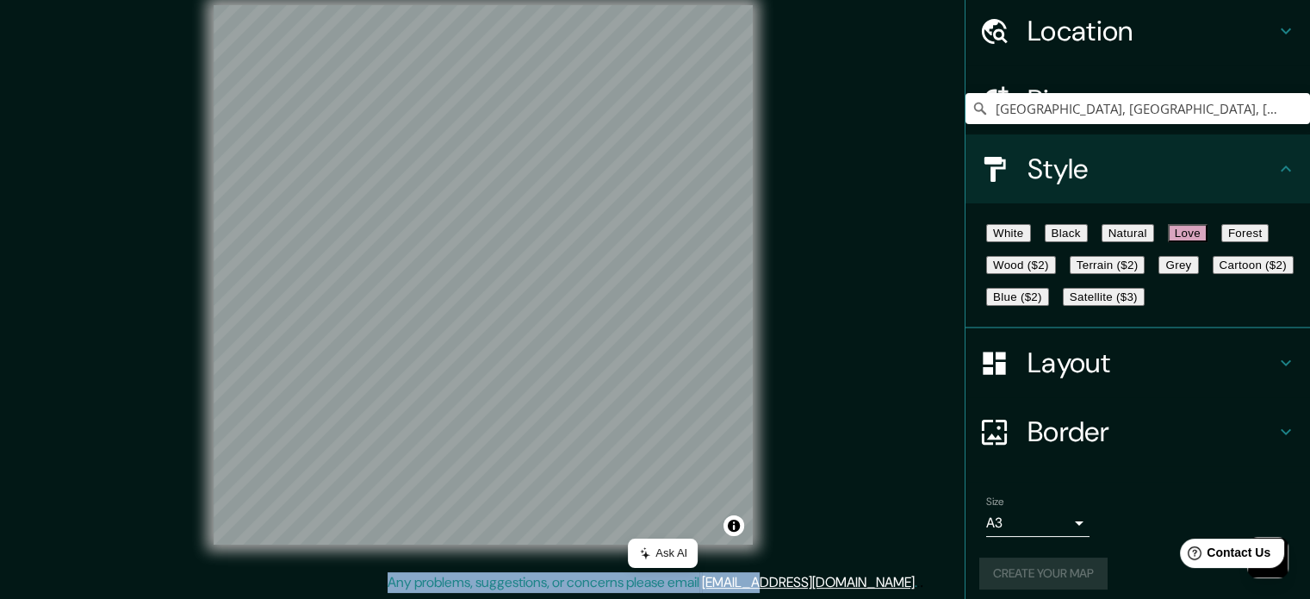
click at [1158, 274] on button "Grey" at bounding box center [1178, 265] width 40 height 18
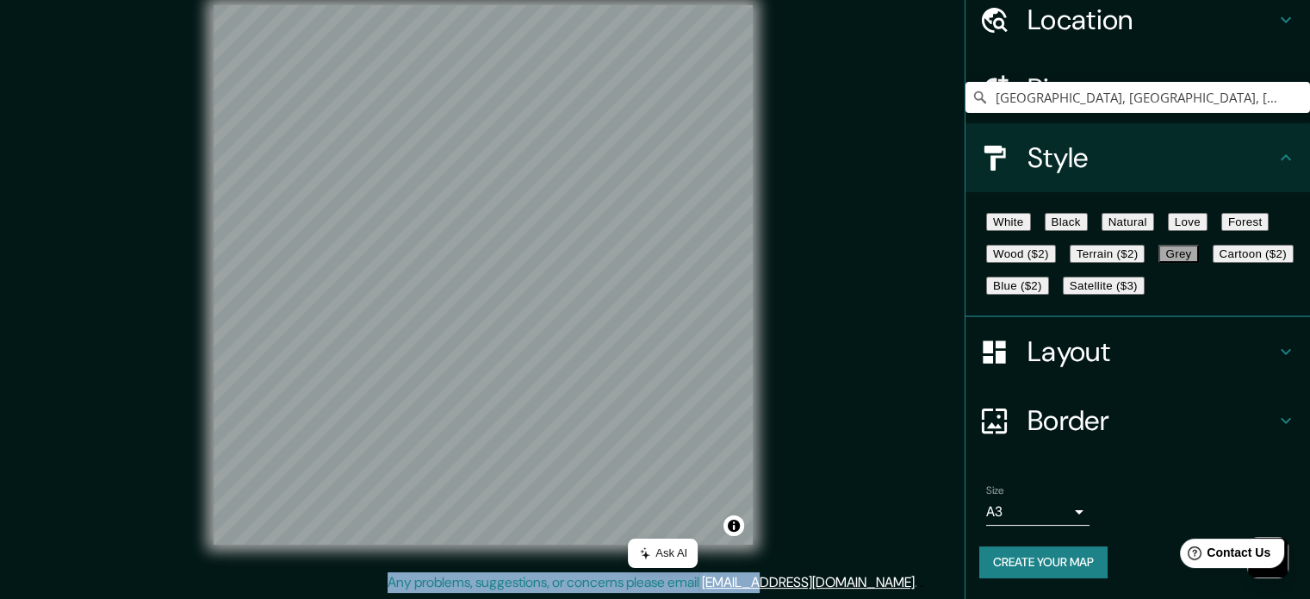
scroll to position [153, 0]
click at [1076, 554] on button "Create your map" at bounding box center [1043, 562] width 128 height 32
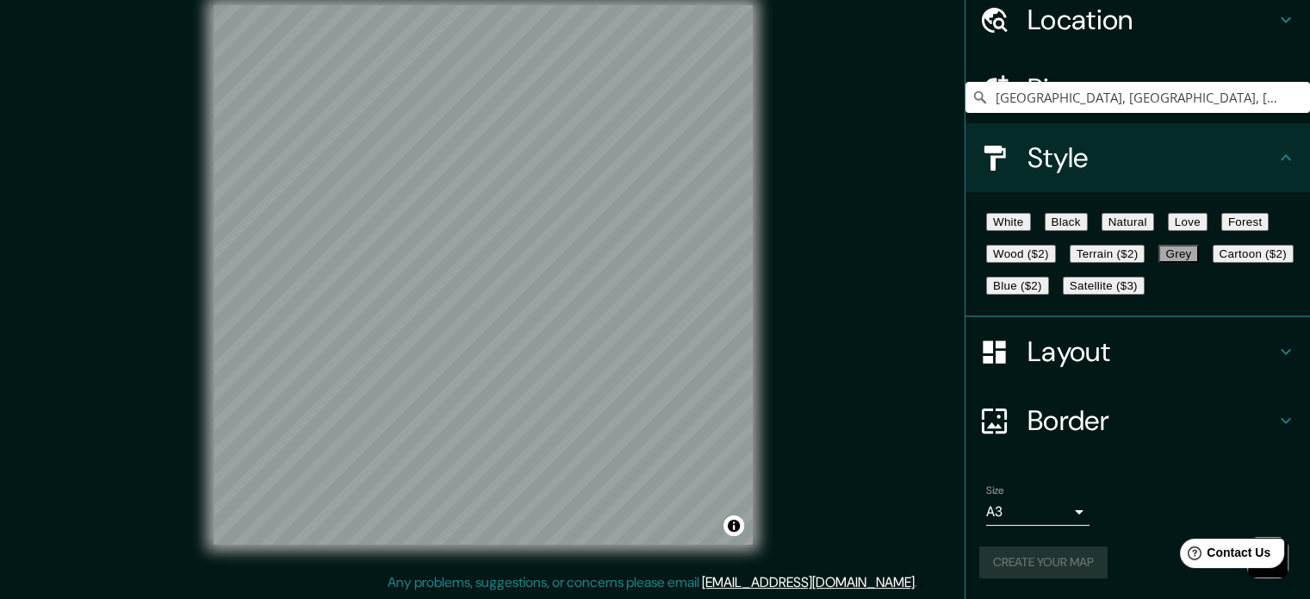
click at [886, 540] on div "Mappin Location [GEOGRAPHIC_DATA], [GEOGRAPHIC_DATA], [GEOGRAPHIC_DATA], [GEOGR…" at bounding box center [655, 289] width 1310 height 622
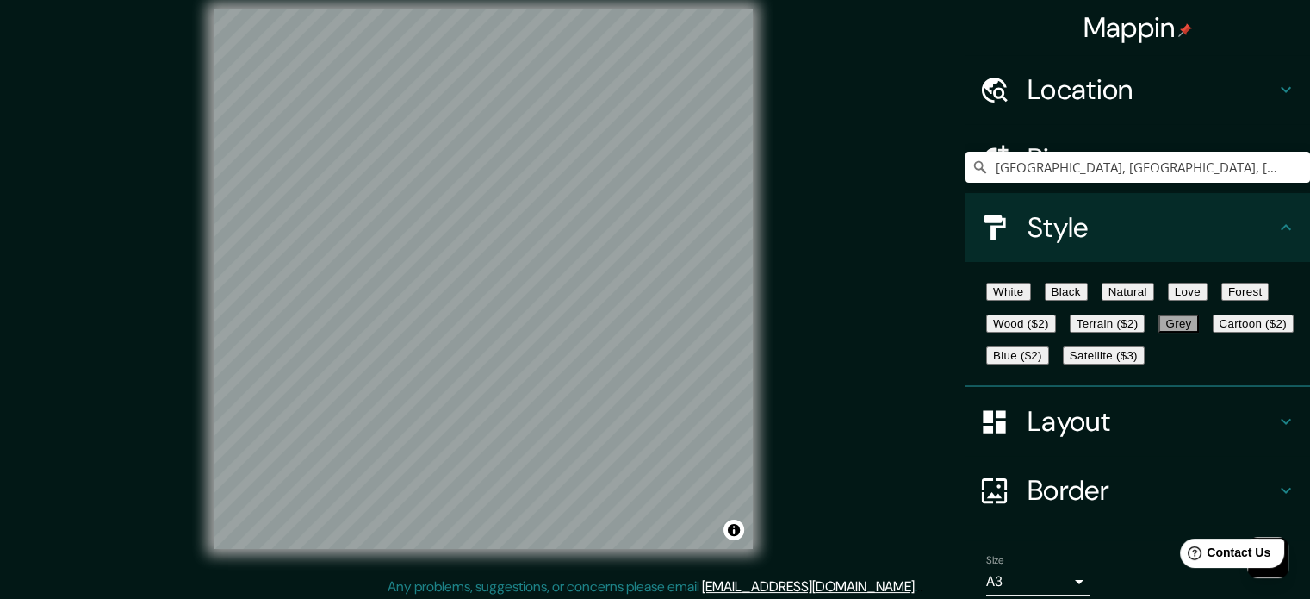
scroll to position [22, 0]
